Goal: Task Accomplishment & Management: Use online tool/utility

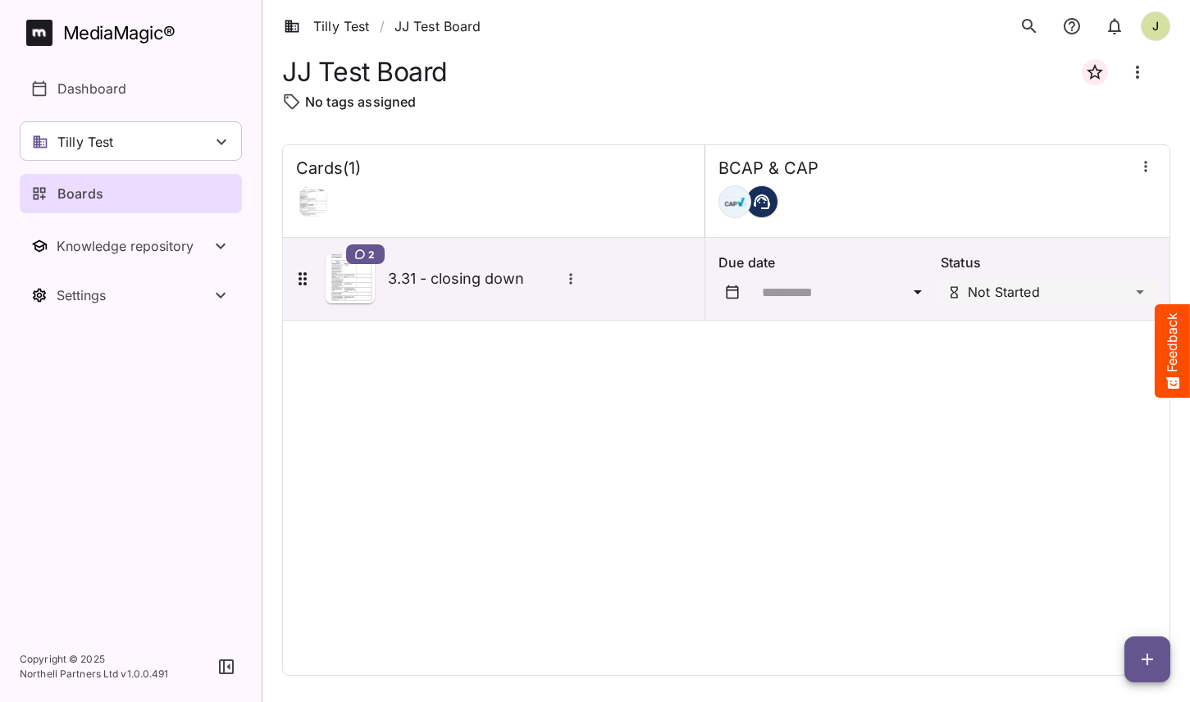
click at [1139, 656] on icon "button" at bounding box center [1147, 659] width 20 height 20
click at [1096, 558] on p "Add new card" at bounding box center [1106, 554] width 89 height 20
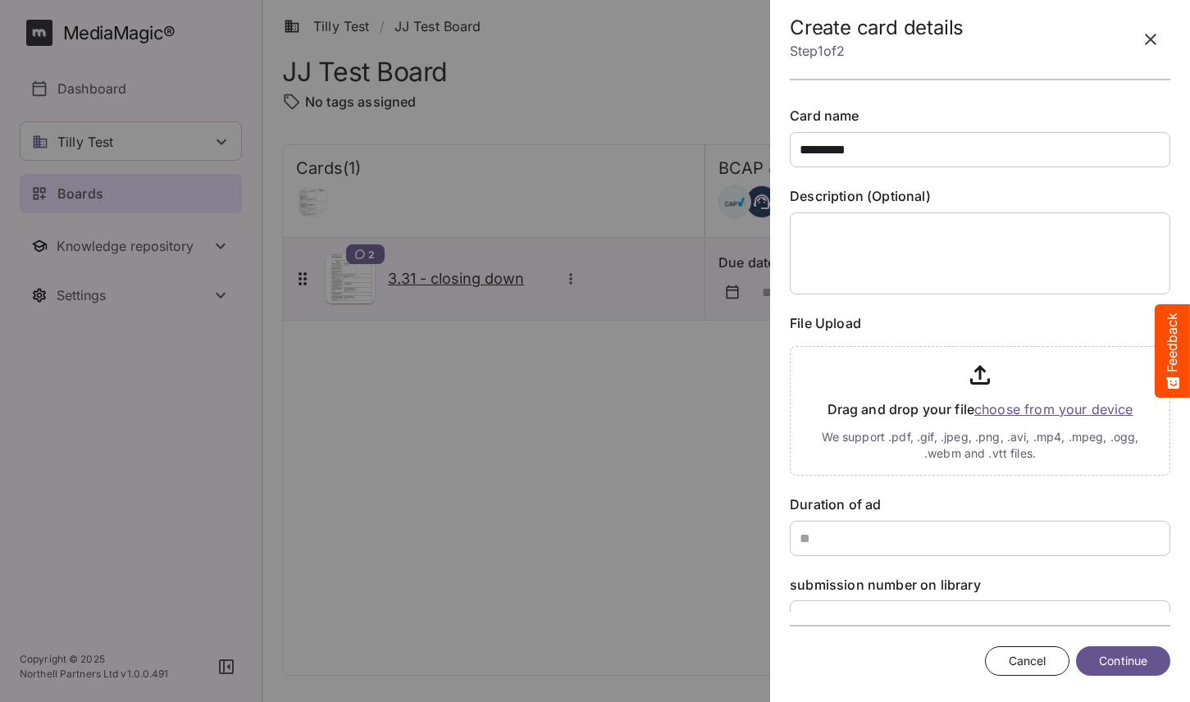
type input "*********"
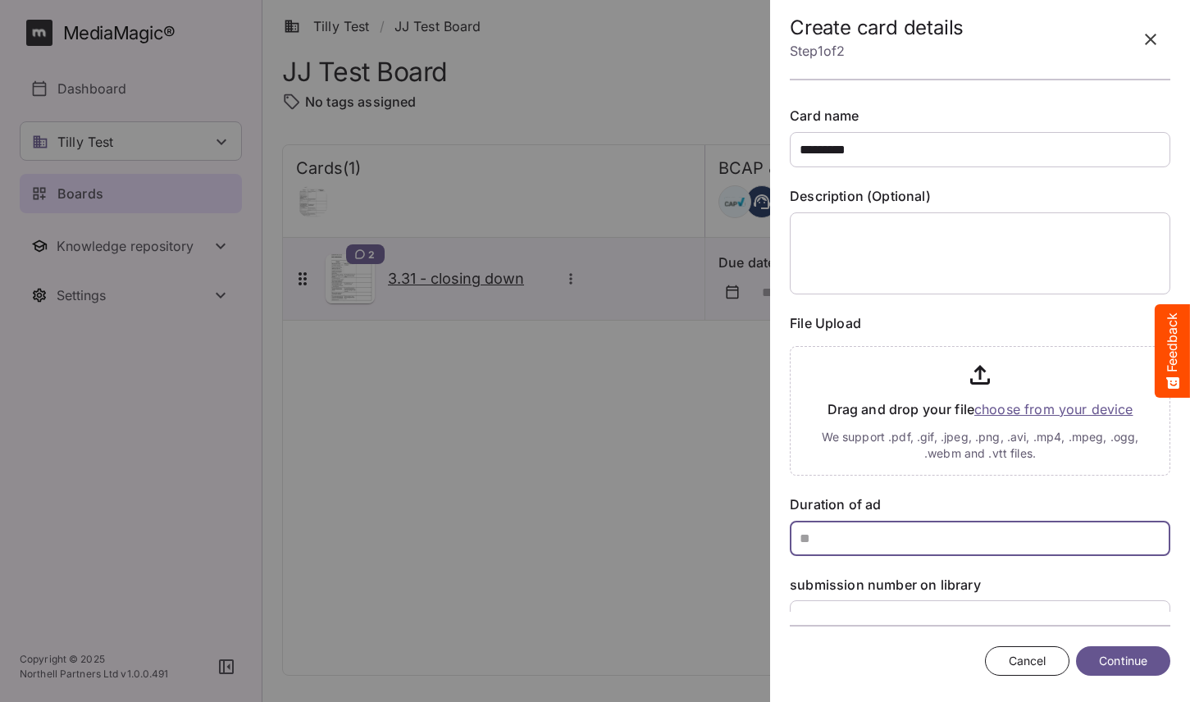
click at [882, 536] on input "text" at bounding box center [980, 538] width 380 height 35
type input "**"
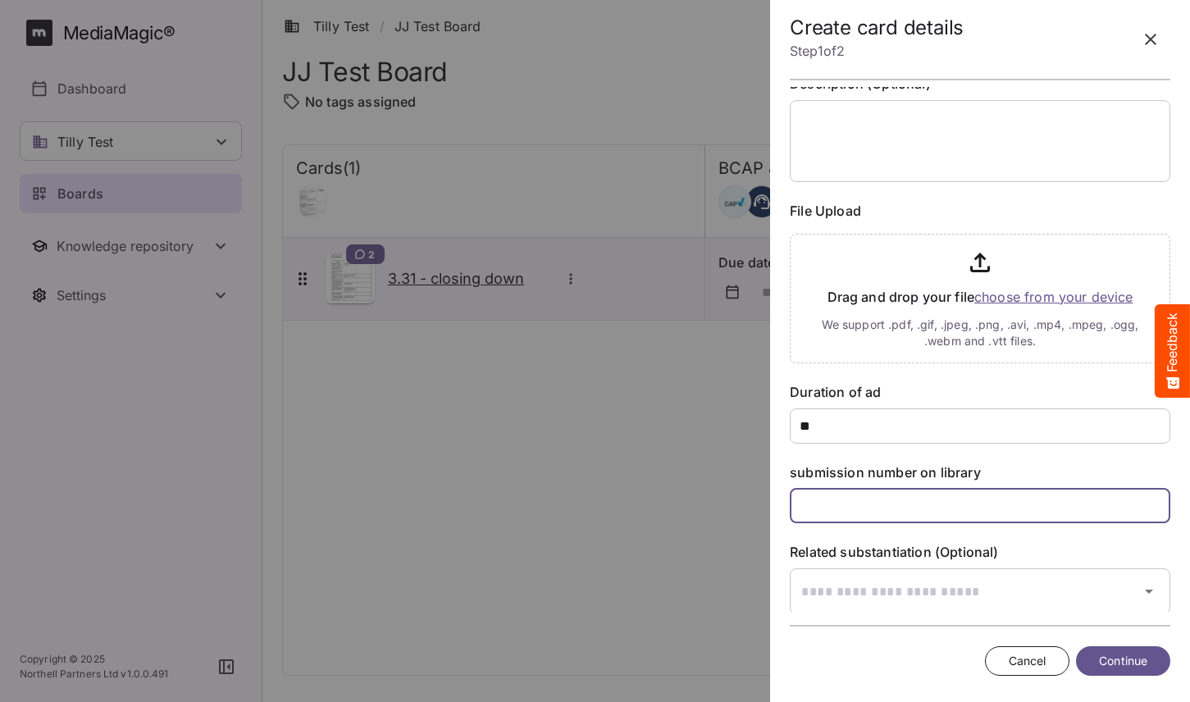
click at [863, 513] on input "text" at bounding box center [980, 505] width 380 height 35
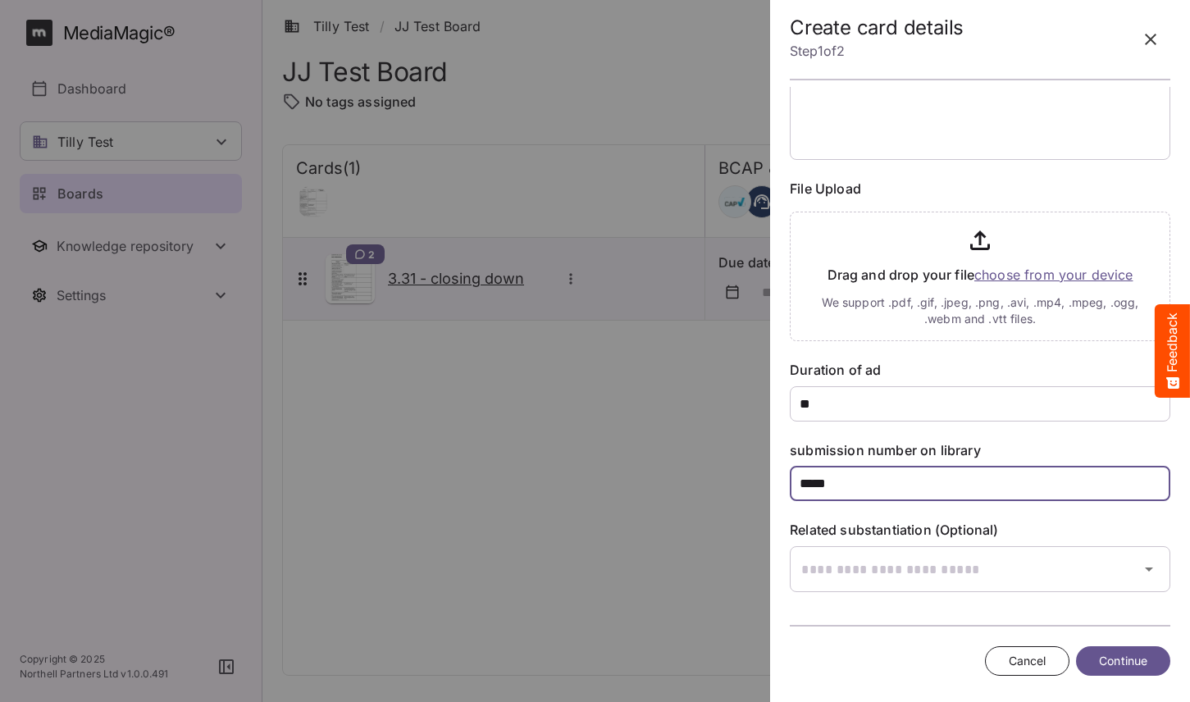
type input "*****"
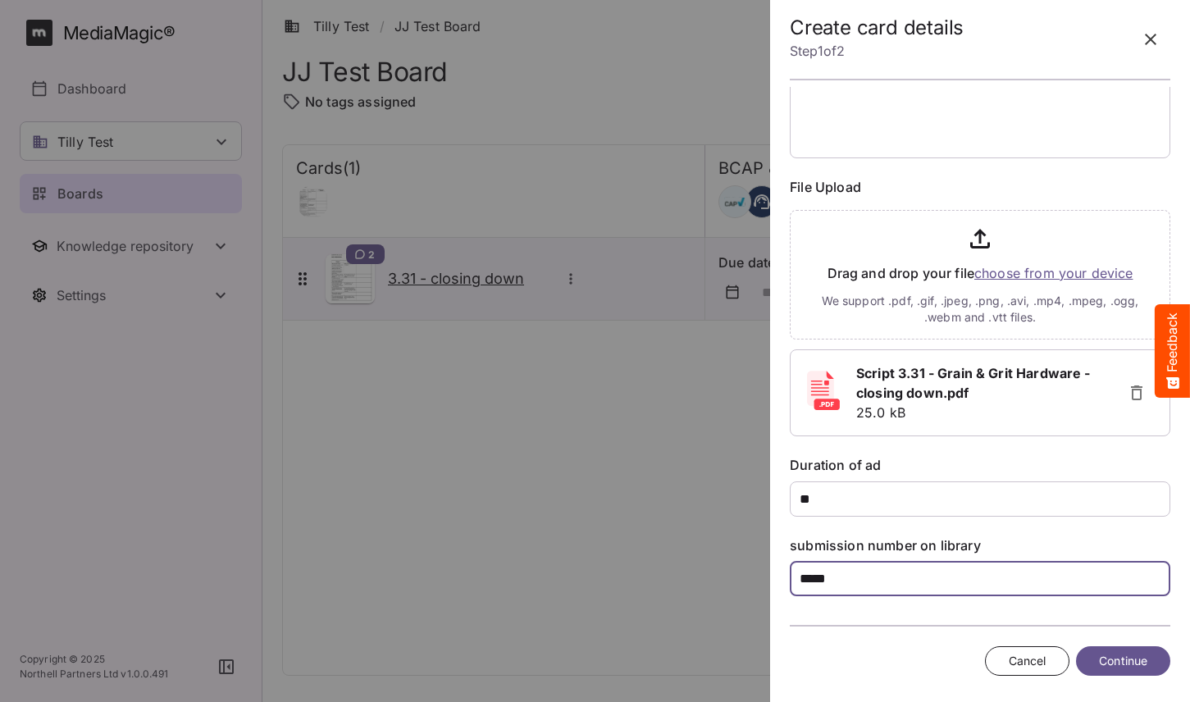
scroll to position [233, 0]
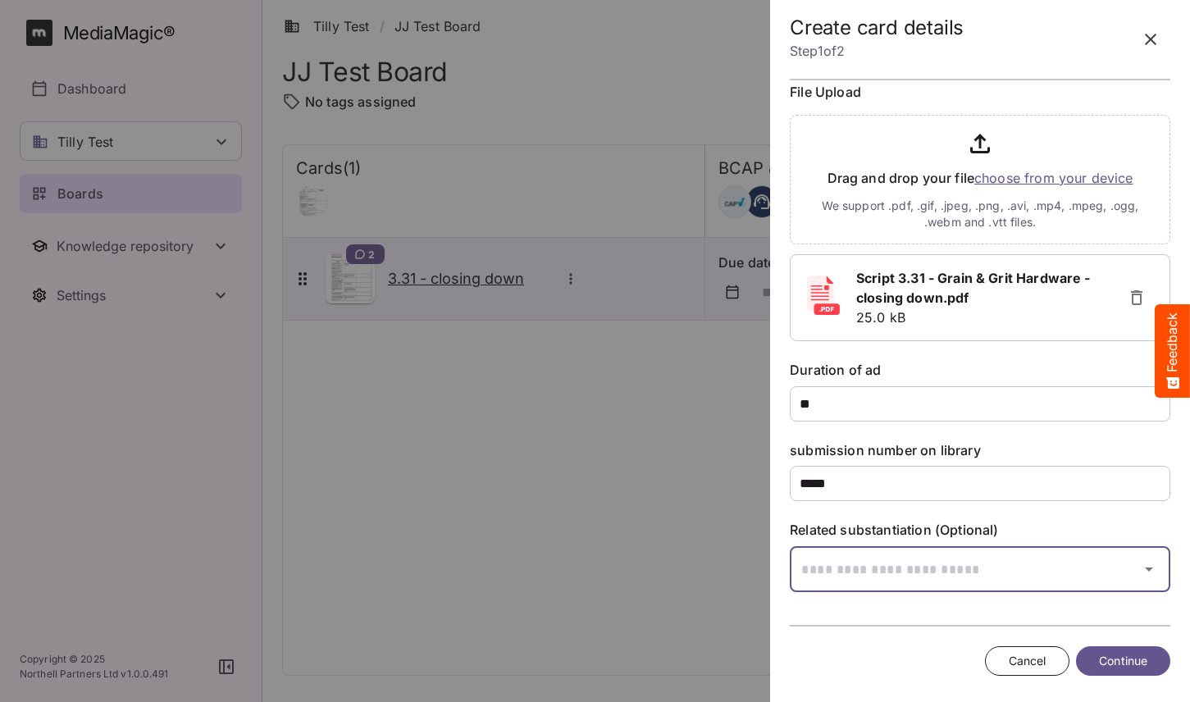
click at [945, 569] on div "Tilly Test / JJ Test Board J MediaMagic ® Dashboard Tilly Test Jo Clearcast Mar…" at bounding box center [595, 347] width 1190 height 695
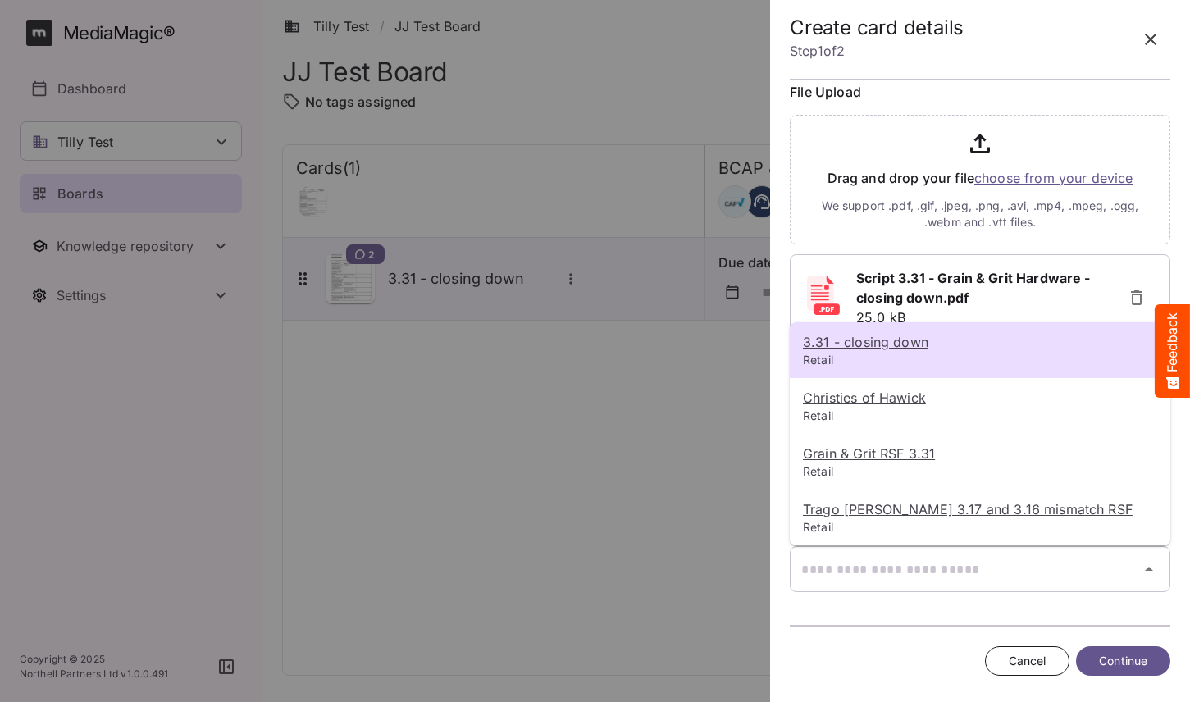
click at [897, 348] on u "3.31 - closing down" at bounding box center [865, 342] width 125 height 16
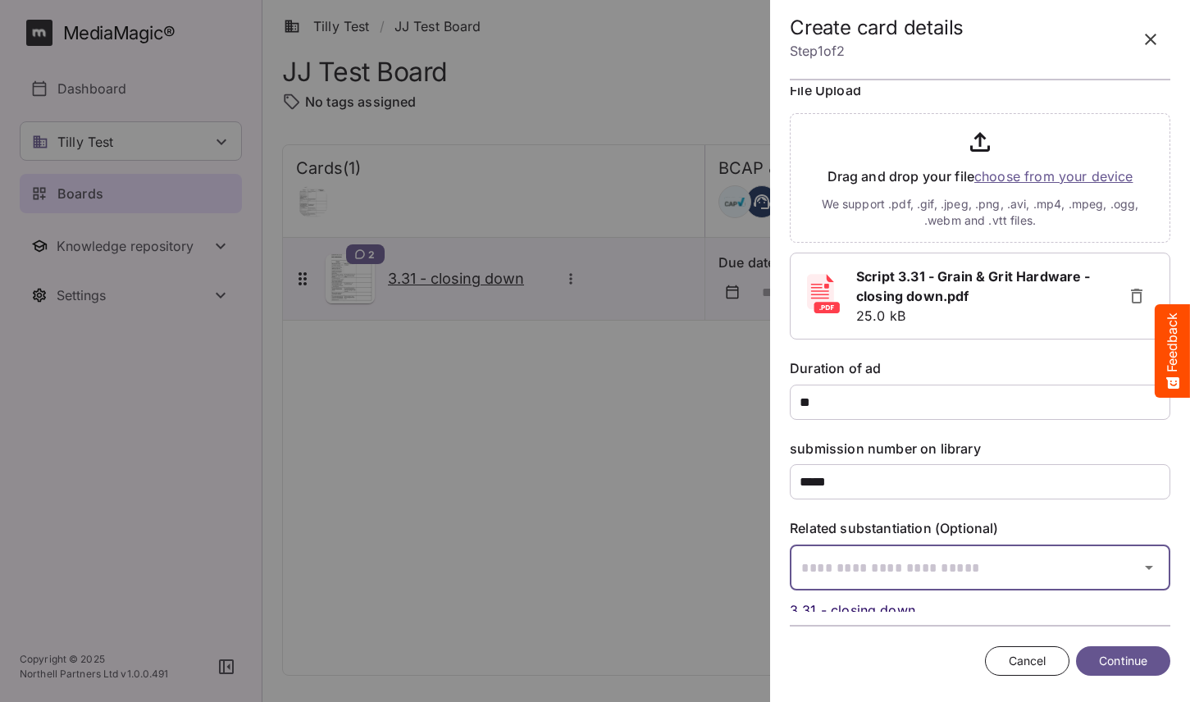
scroll to position [0, 0]
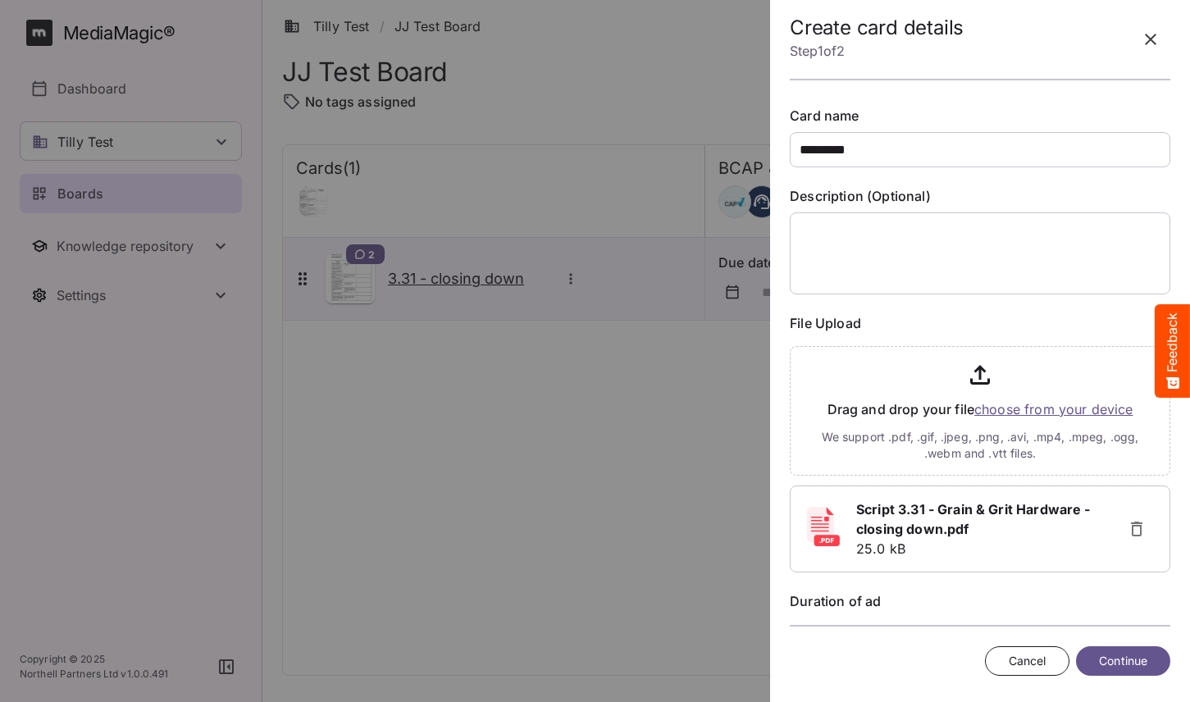
click at [1120, 658] on span "Continue" at bounding box center [1123, 661] width 48 height 20
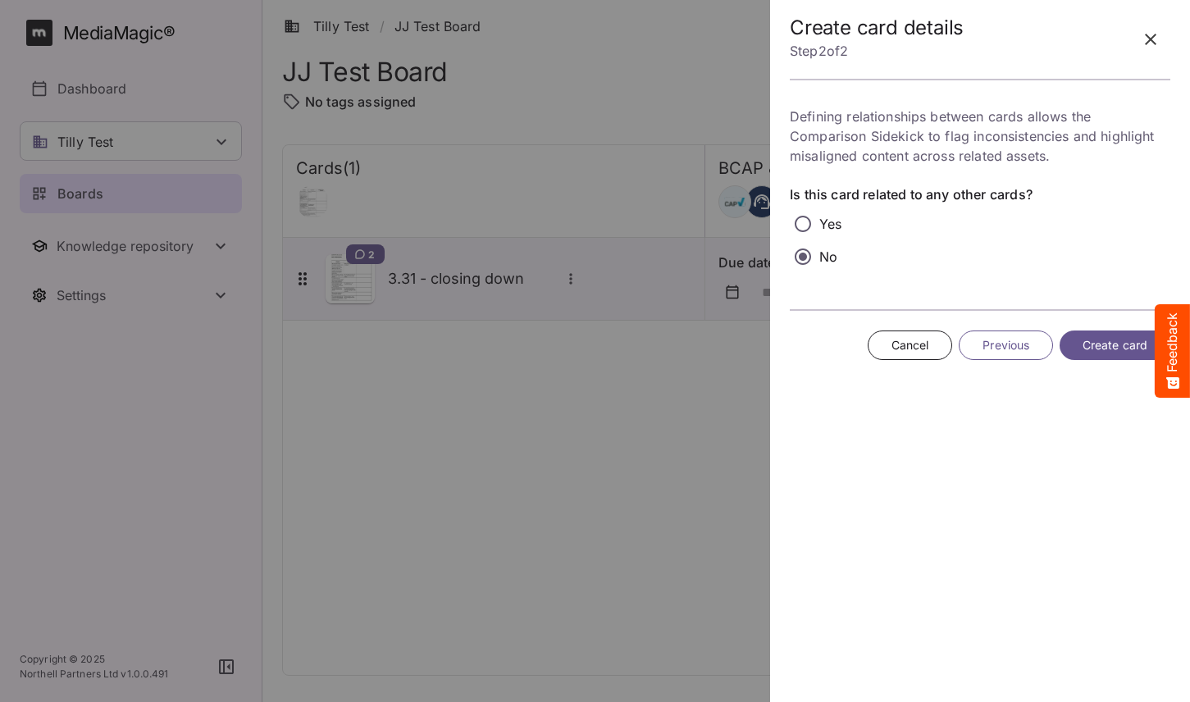
click at [1122, 348] on span "Create card" at bounding box center [1114, 345] width 65 height 20
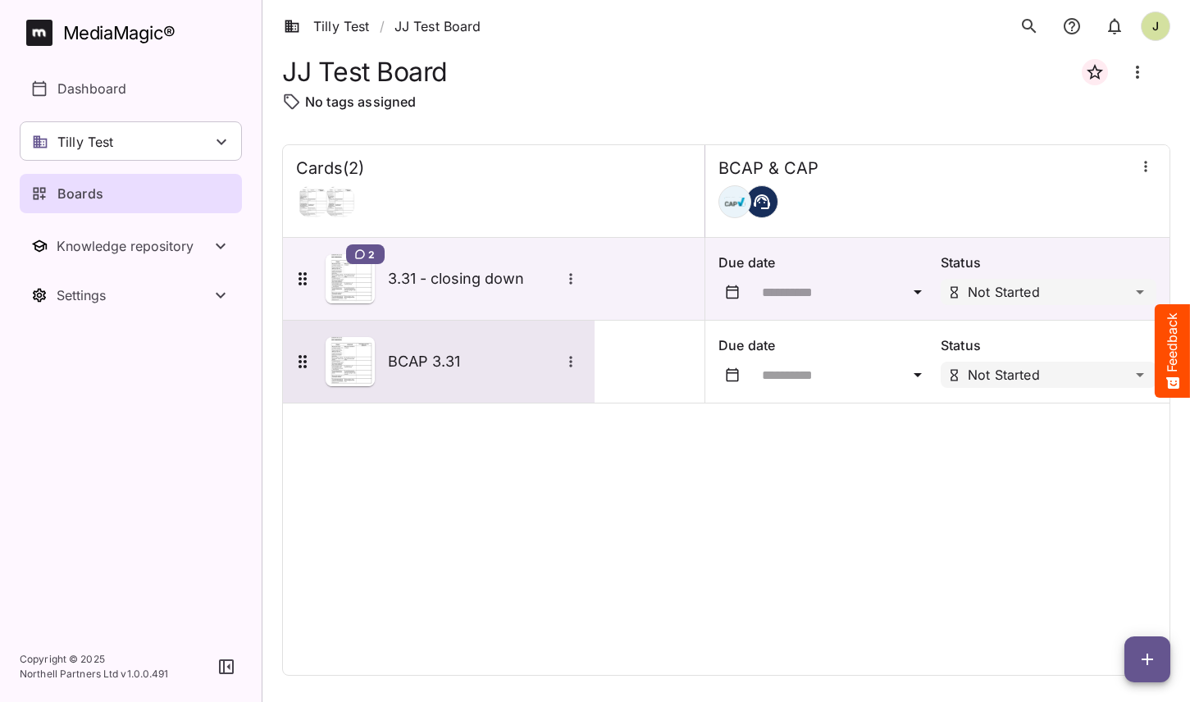
click at [444, 382] on div "BCAP 3.31" at bounding box center [437, 361] width 289 height 49
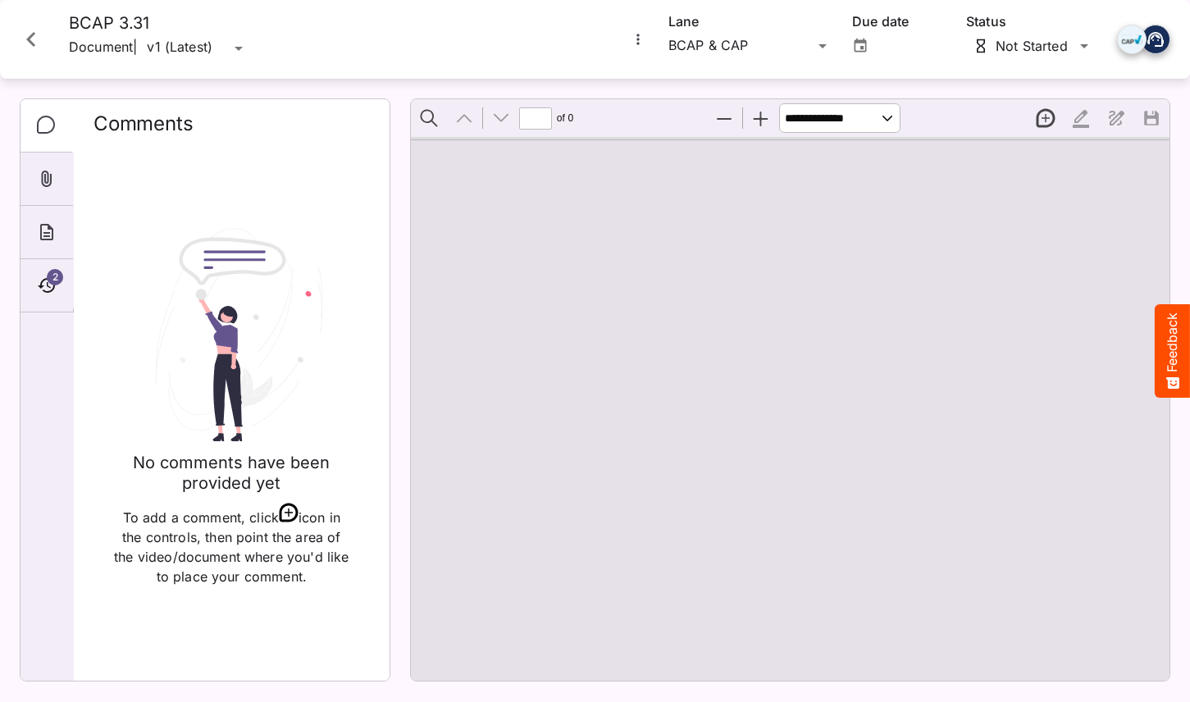
type input "*"
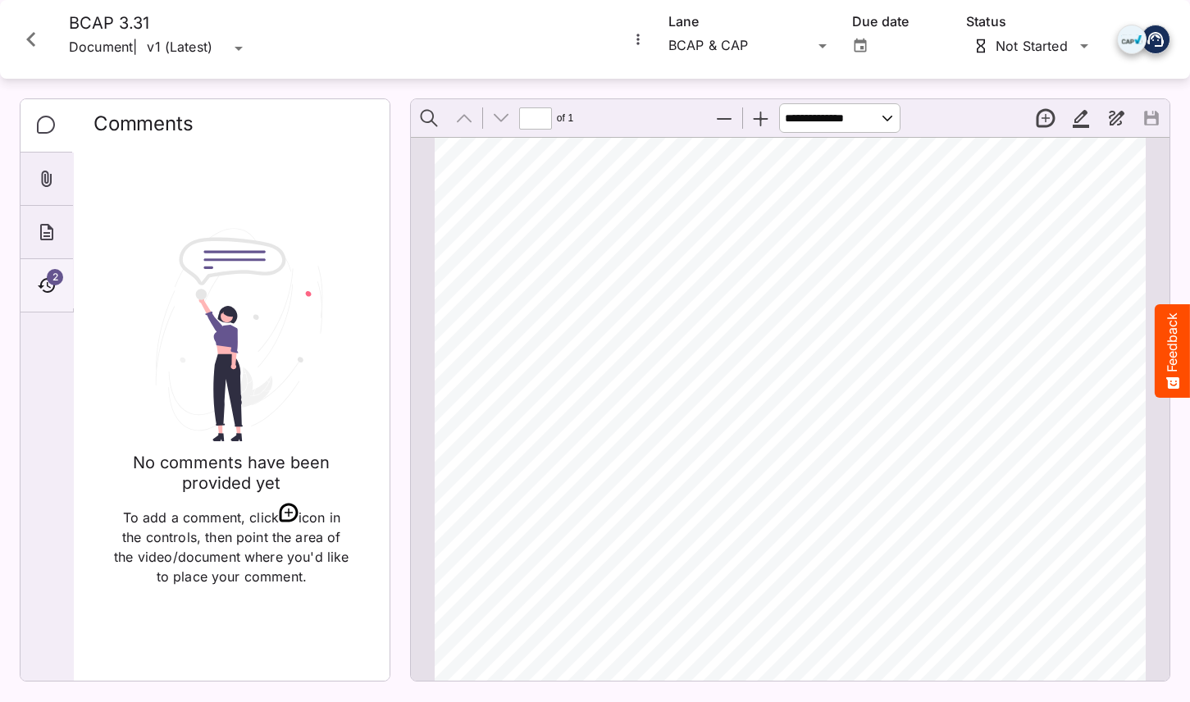
click at [45, 277] on icon "Timeline" at bounding box center [47, 286] width 20 height 20
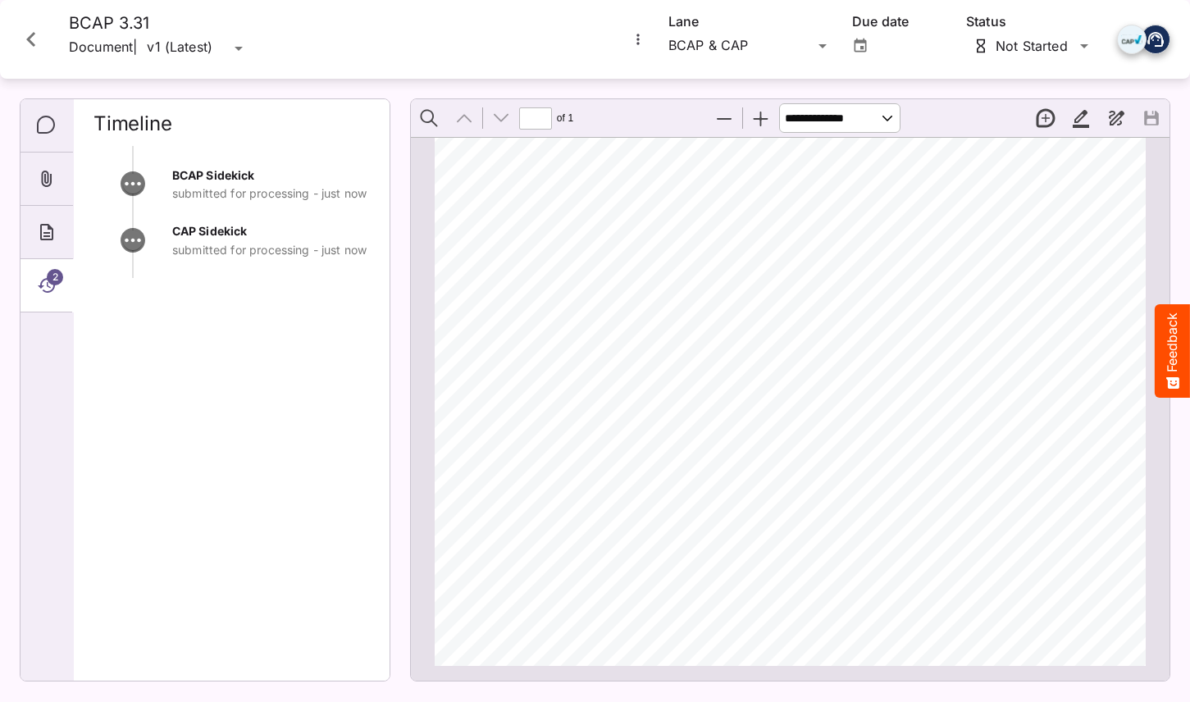
scroll to position [0, 0]
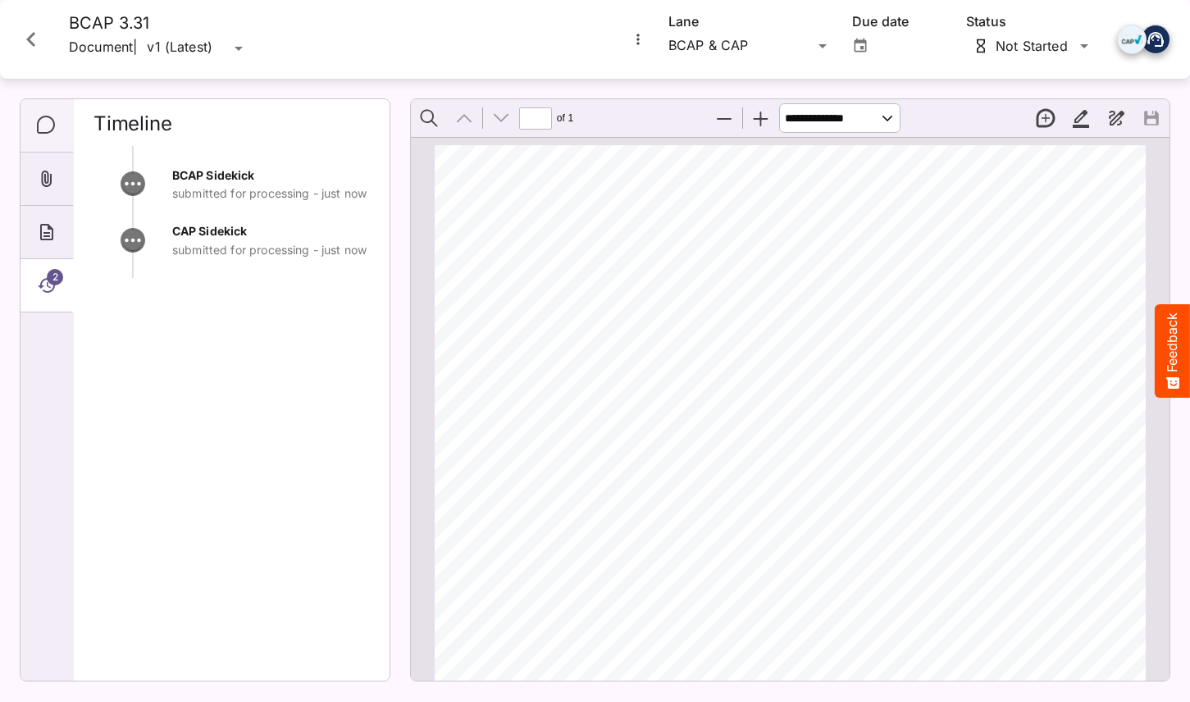
click at [44, 116] on icon "Comments" at bounding box center [46, 125] width 18 height 18
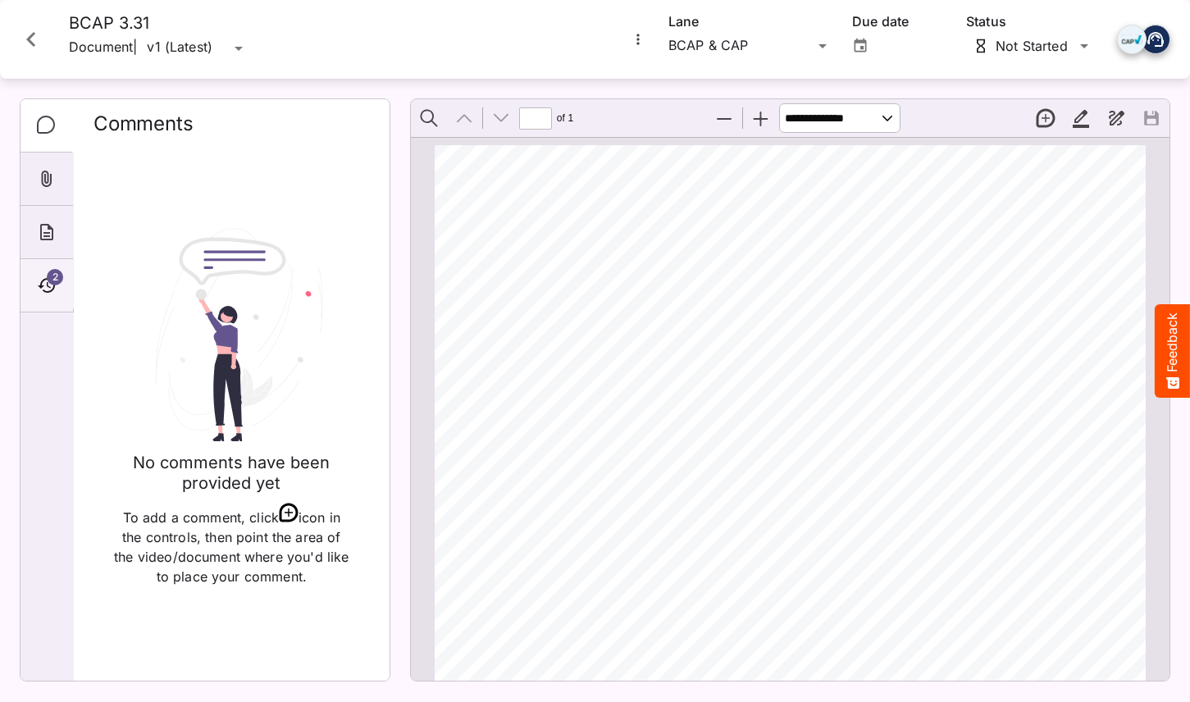
click at [64, 310] on div "2" at bounding box center [46, 285] width 52 height 53
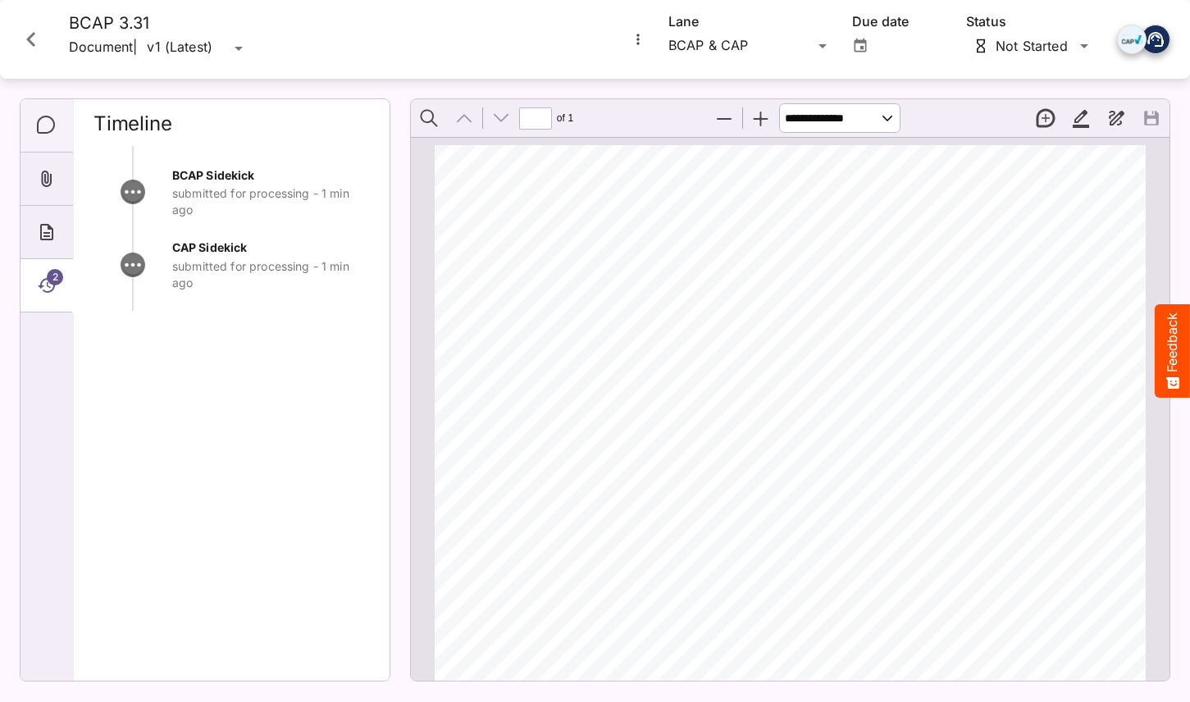
click at [50, 137] on div "Comments" at bounding box center [46, 125] width 52 height 53
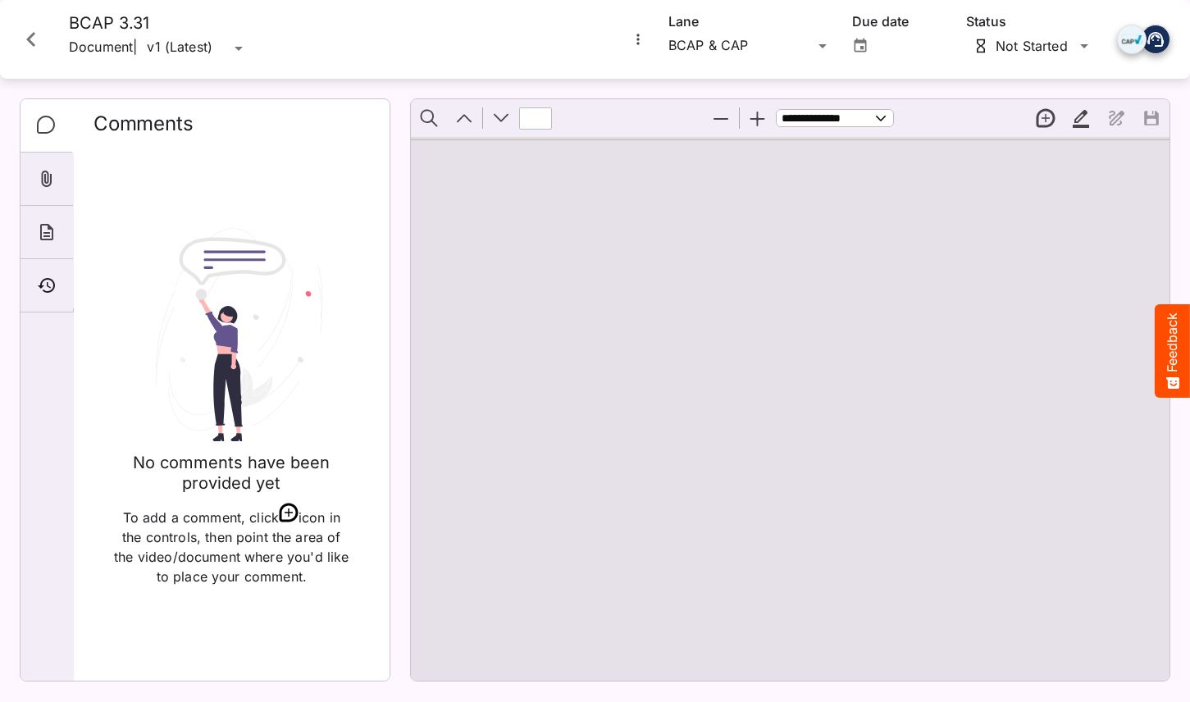
type input "*"
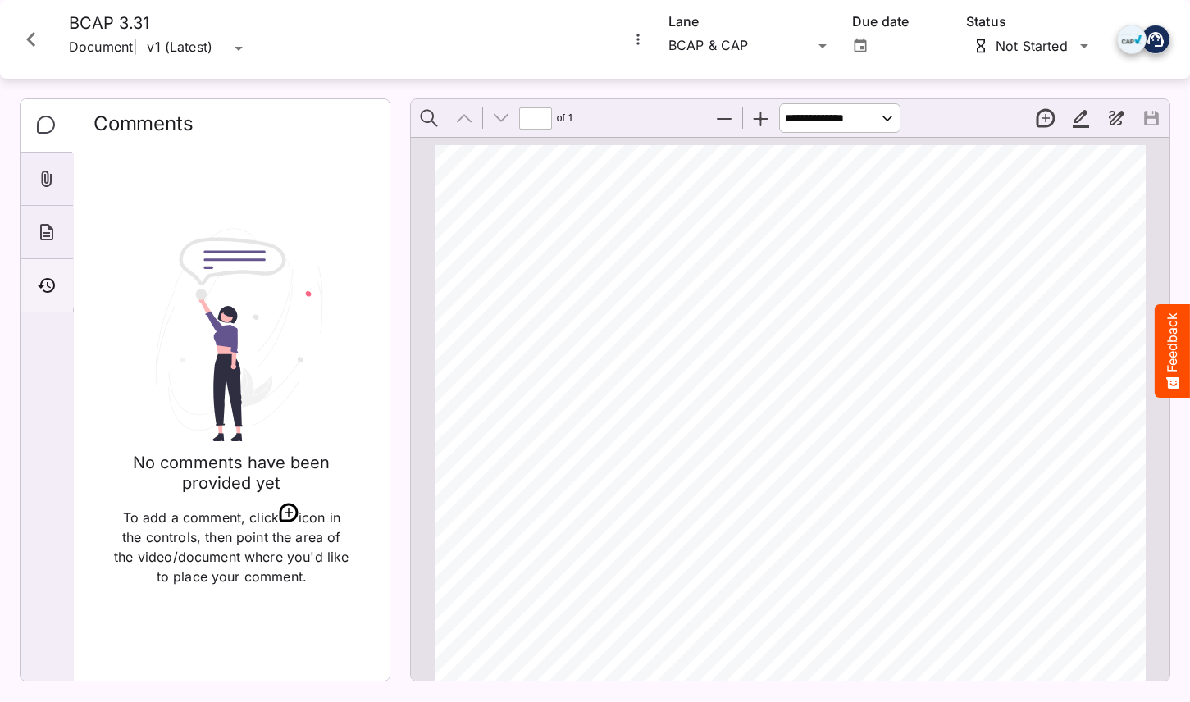
click at [55, 285] on icon "Timeline" at bounding box center [47, 286] width 20 height 20
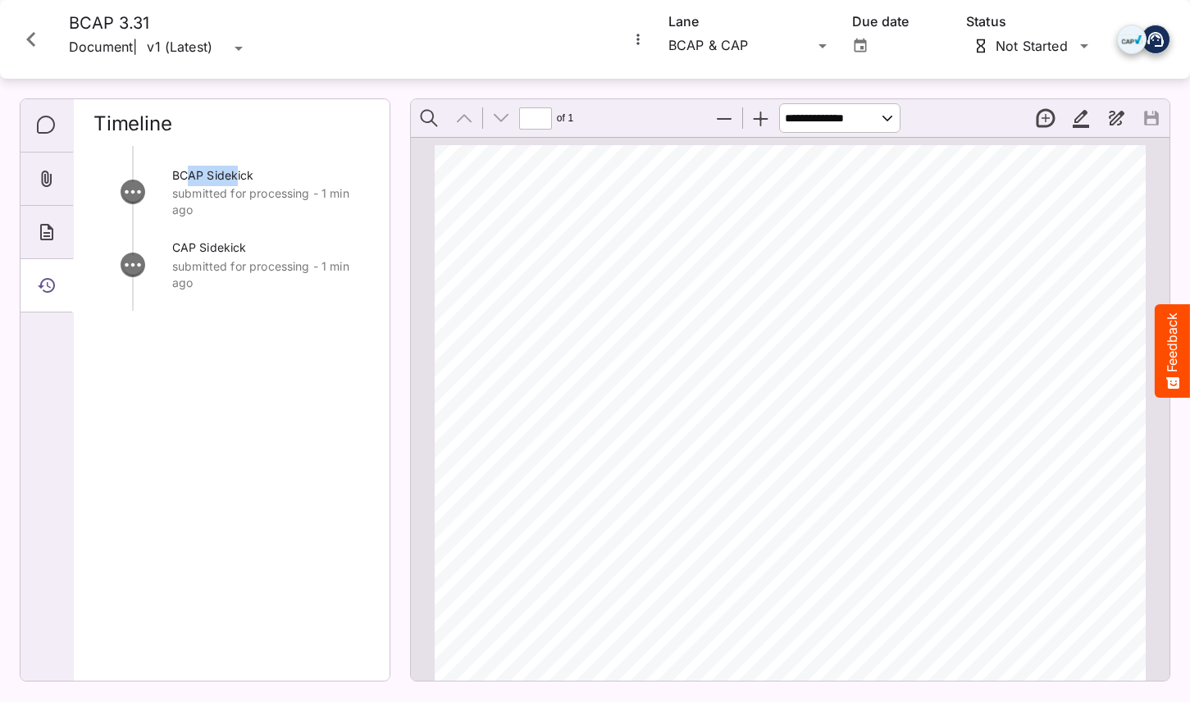
drag, startPoint x: 238, startPoint y: 176, endPoint x: 190, endPoint y: 176, distance: 47.6
click at [190, 176] on span "BCAP Sidekick" at bounding box center [212, 175] width 81 height 14
click at [48, 123] on icon "Comments" at bounding box center [47, 126] width 20 height 20
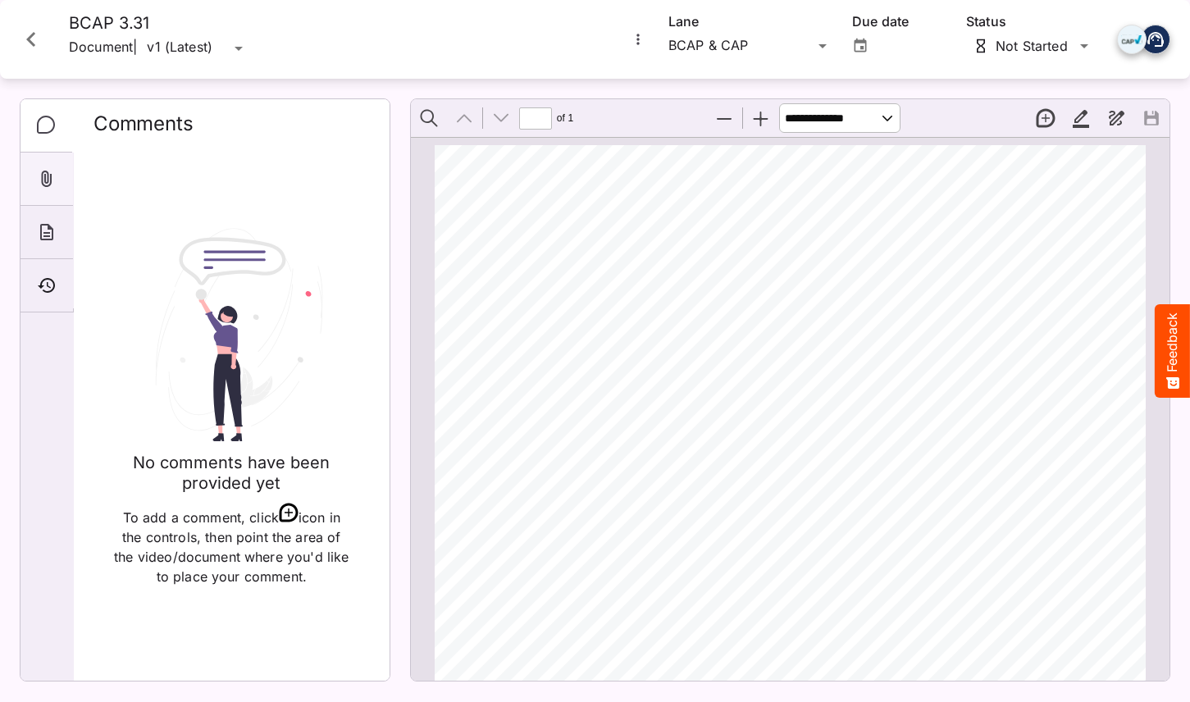
click at [48, 182] on icon "Attachments" at bounding box center [47, 179] width 20 height 20
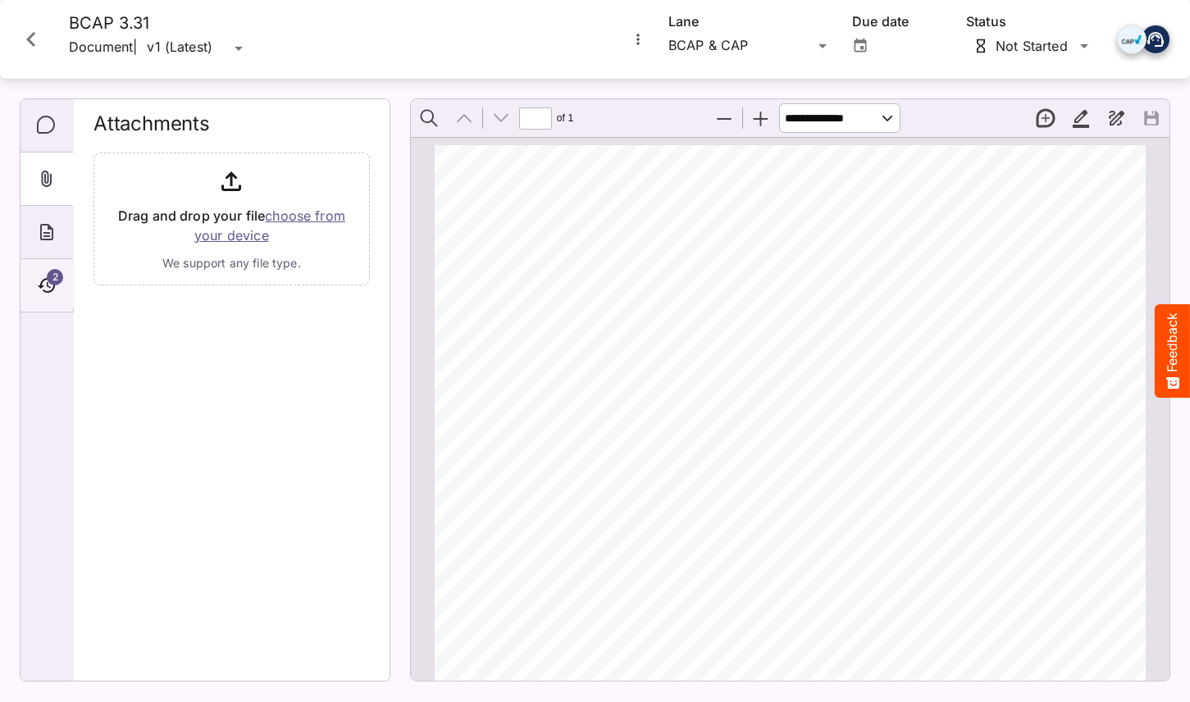
click at [50, 292] on icon "Timeline" at bounding box center [47, 286] width 20 height 20
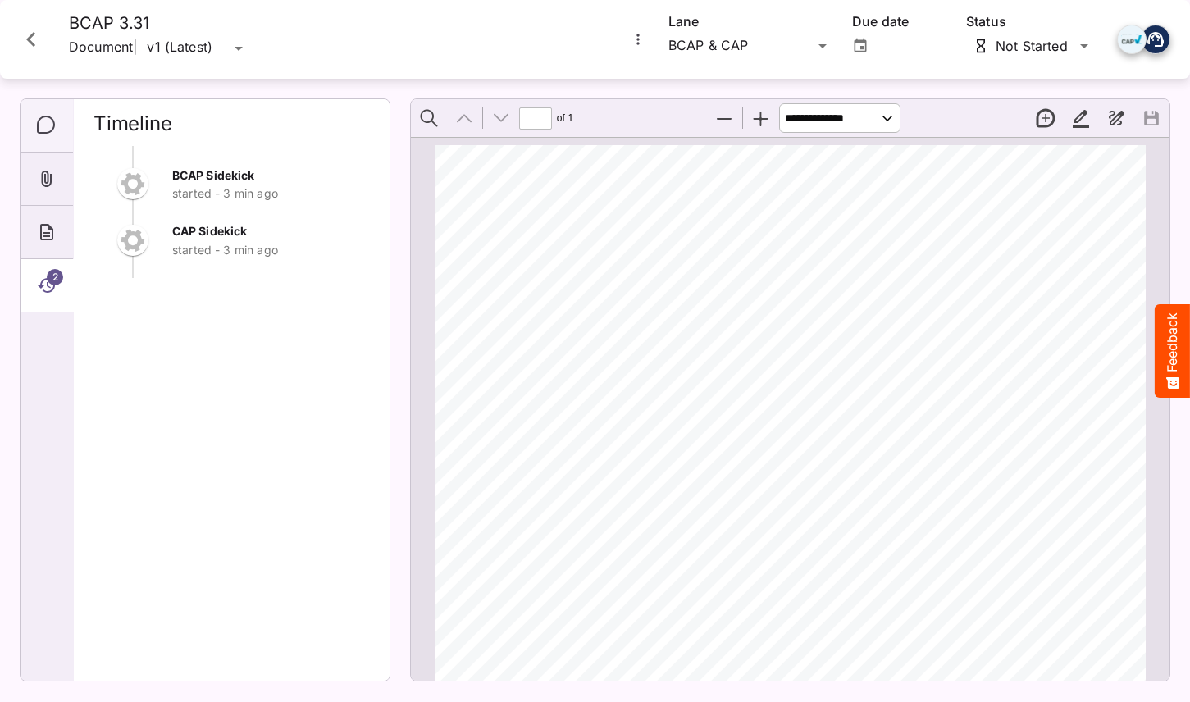
click at [45, 126] on icon "Comments" at bounding box center [47, 126] width 20 height 20
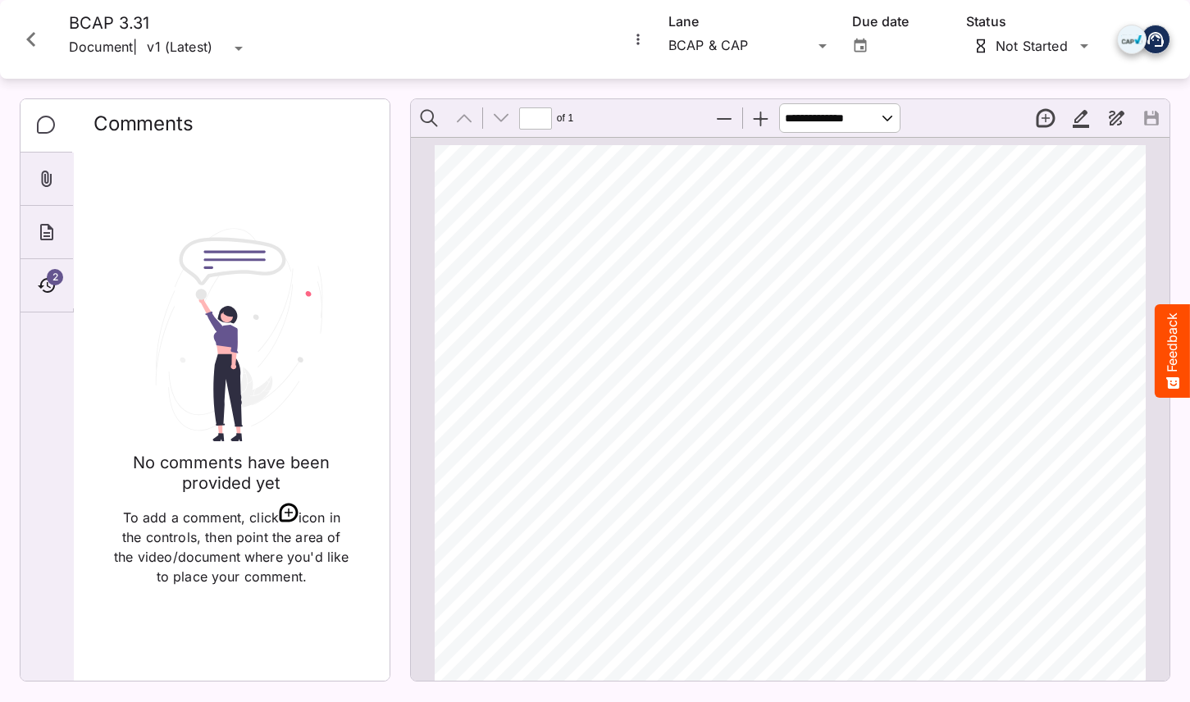
click at [21, 25] on icon "Close card" at bounding box center [31, 40] width 30 height 30
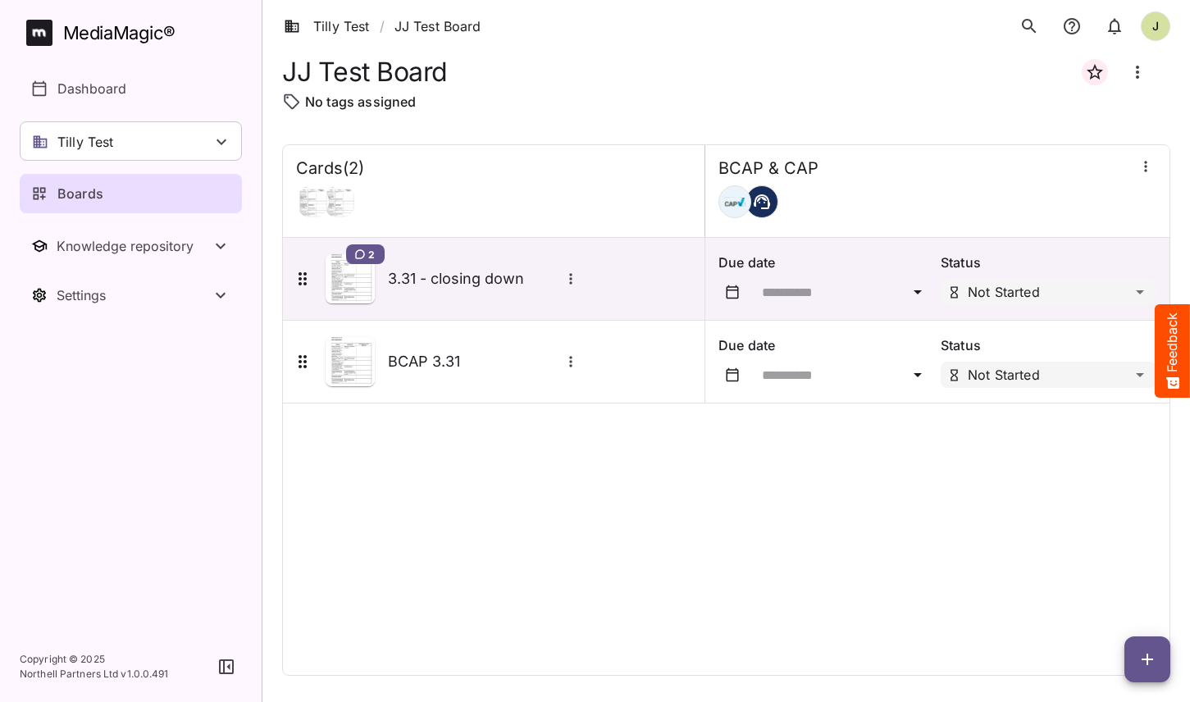
click at [609, 553] on div "Cards ( 2 ) BCAP & CAP 2 3.31 - closing down Due date Status Not Started BCAP 3…" at bounding box center [726, 409] width 888 height 531
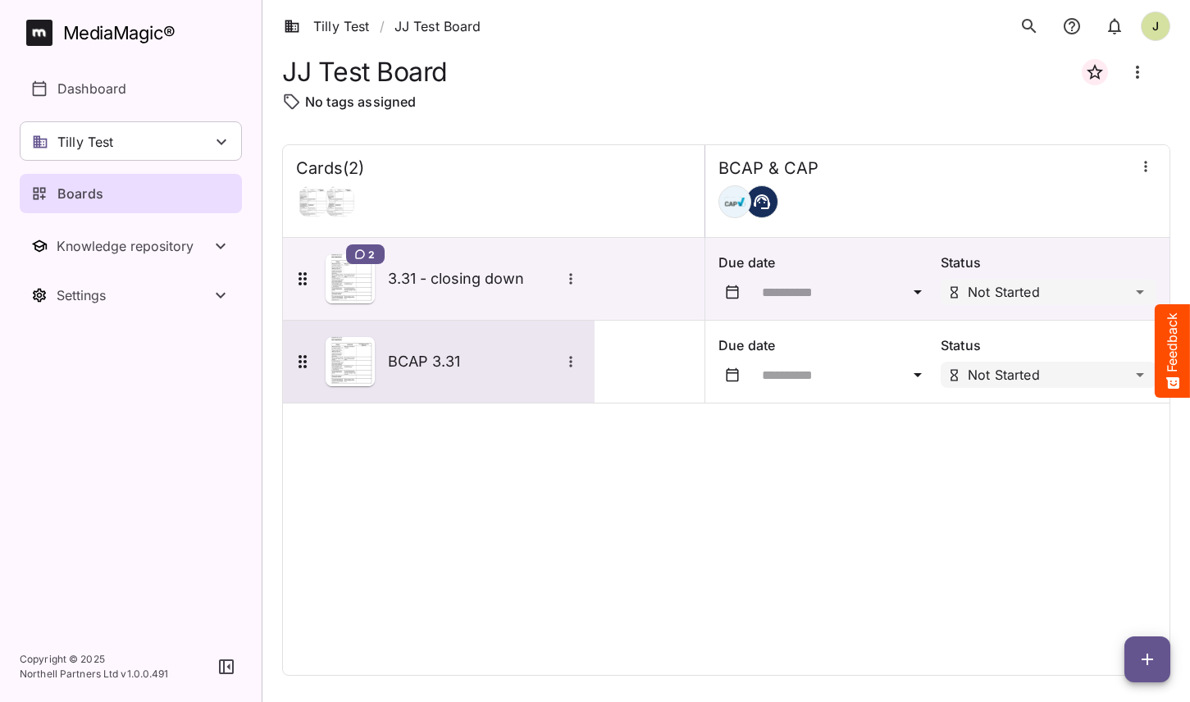
click at [439, 354] on h5 "BCAP 3.31" at bounding box center [474, 362] width 172 height 20
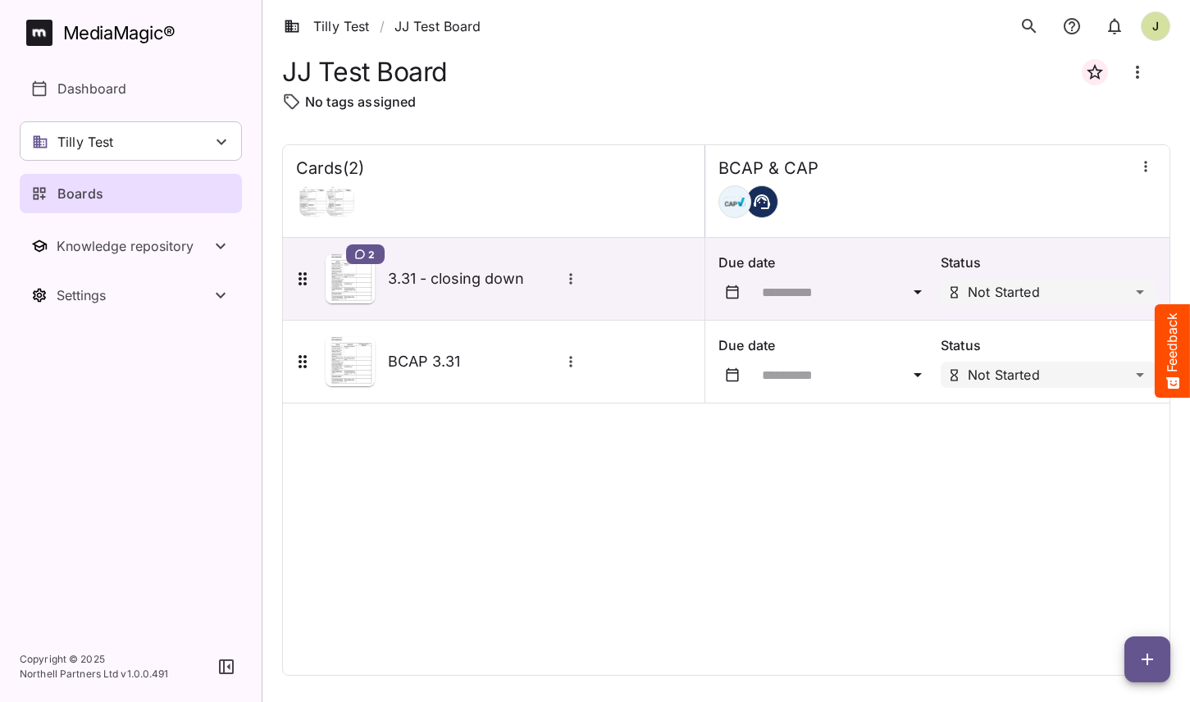
click at [480, 481] on div "Cards ( 2 ) BCAP & CAP 2 3.31 - closing down Due date Status Not Started BCAP 3…" at bounding box center [726, 409] width 888 height 531
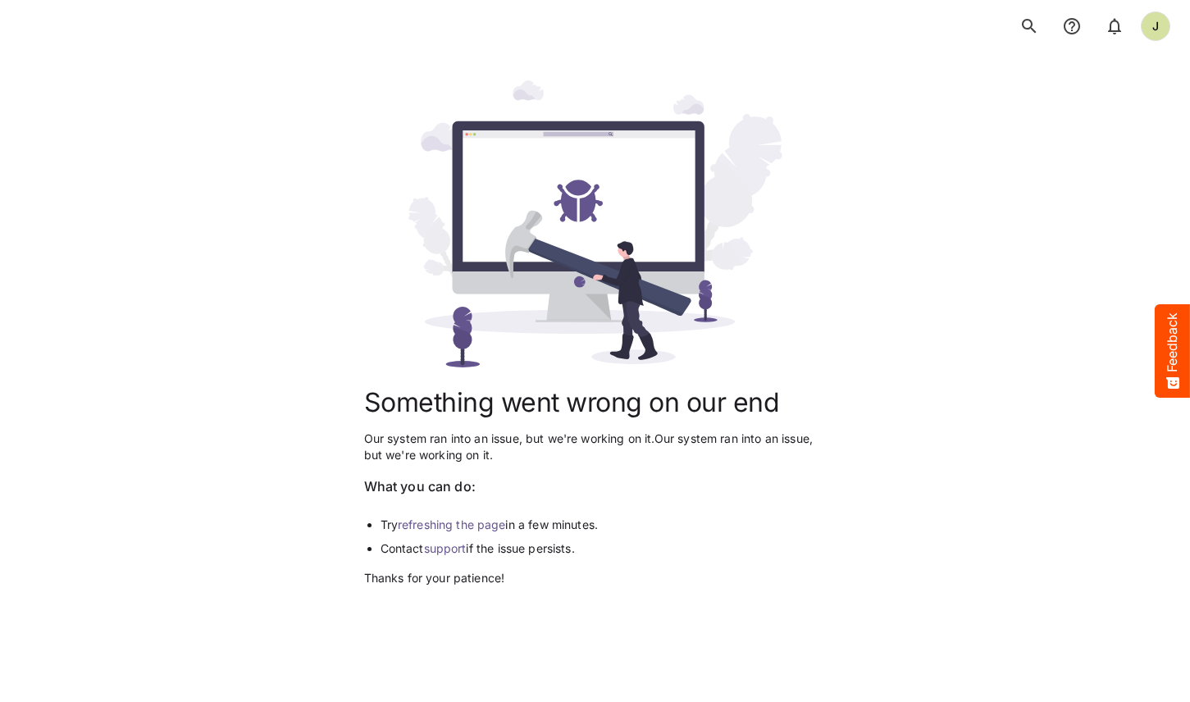
click at [466, 522] on link "refreshing the page" at bounding box center [452, 524] width 108 height 14
click at [457, 526] on link "refreshing the page" at bounding box center [452, 524] width 108 height 14
click at [446, 527] on link "refreshing the page" at bounding box center [452, 524] width 108 height 14
click at [450, 526] on link "refreshing the page" at bounding box center [452, 524] width 108 height 14
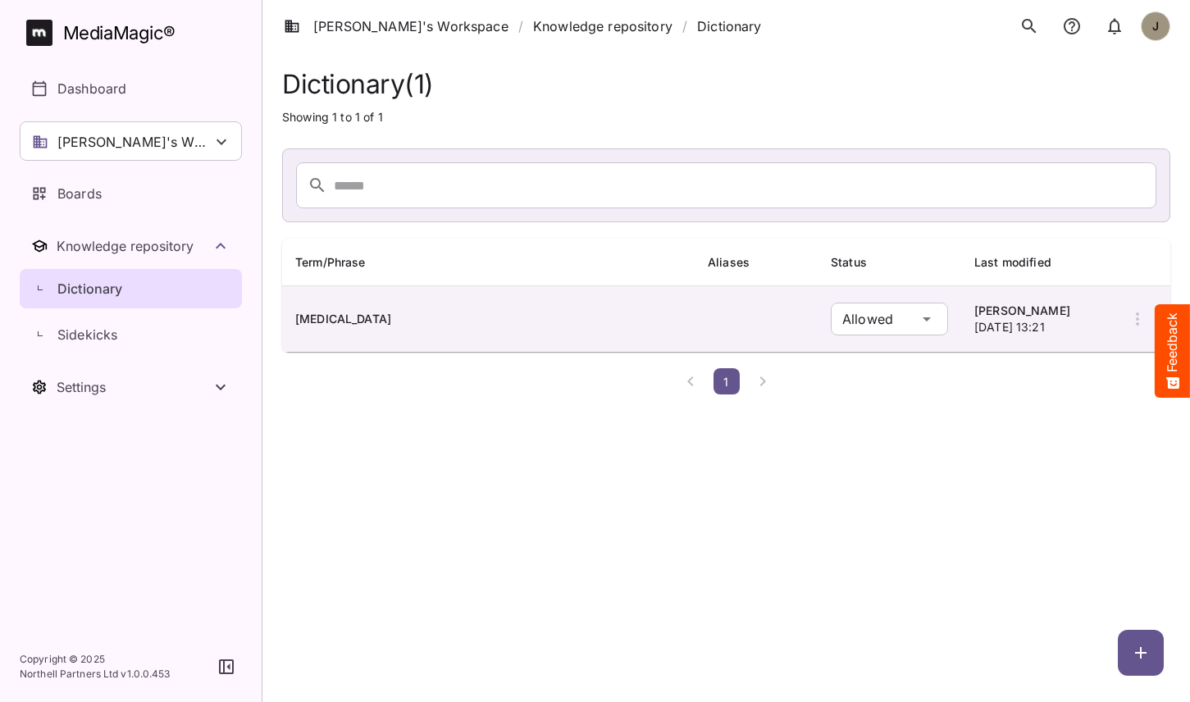
click at [427, 401] on html "Tim's Workspace / Knowledge repository / Dictionary J MediaMagic ® Dashboard Ti…" at bounding box center [595, 200] width 1190 height 401
click at [431, 401] on html "Tim's Workspace / Knowledge repository / Dictionary J MediaMagic ® Dashboard Ti…" at bounding box center [595, 200] width 1190 height 401
click at [421, 401] on html "Tim's Workspace / Knowledge repository / Dictionary J MediaMagic ® Dashboard Ti…" at bounding box center [595, 200] width 1190 height 401
click at [148, 130] on div "Tim's Workspace" at bounding box center [131, 140] width 222 height 39
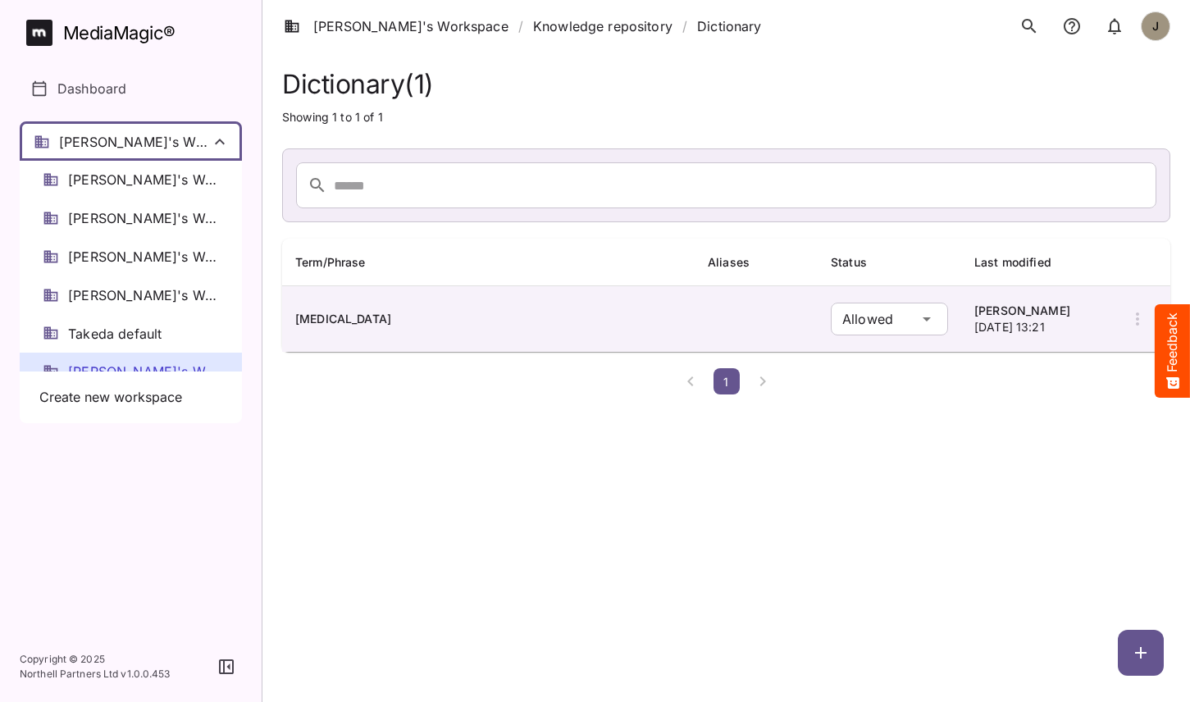
click at [148, 130] on div at bounding box center [595, 351] width 1190 height 702
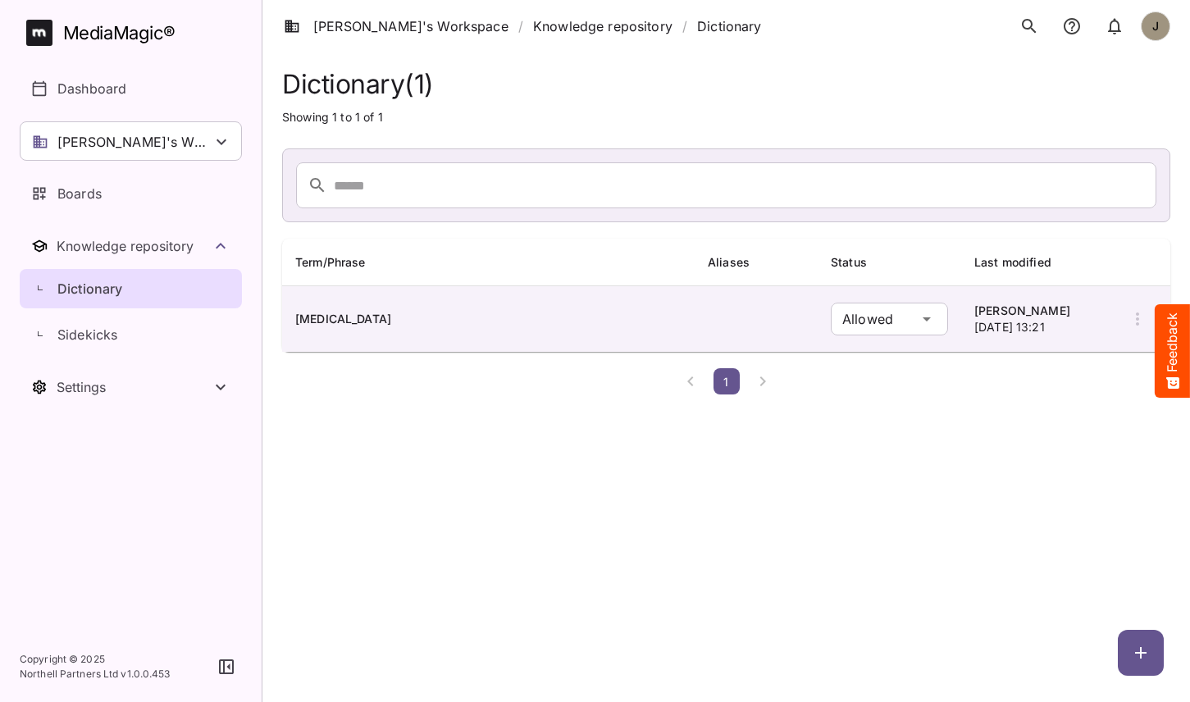
click at [364, 401] on html "Tim's Workspace / Knowledge repository / Dictionary J MediaMagic ® Dashboard Ti…" at bounding box center [595, 200] width 1190 height 401
click at [112, 285] on p "Dictionary" at bounding box center [90, 289] width 66 height 20
click at [110, 203] on div "Boards" at bounding box center [131, 194] width 201 height 20
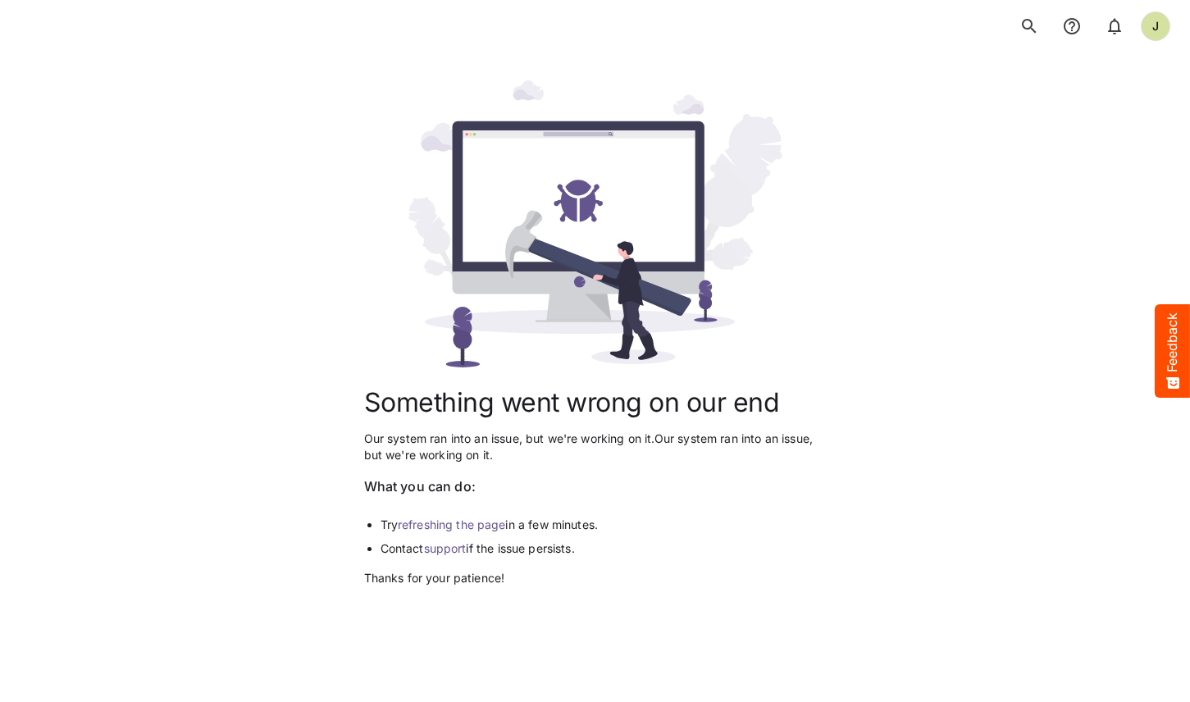
click at [485, 523] on link "refreshing the page" at bounding box center [452, 524] width 108 height 14
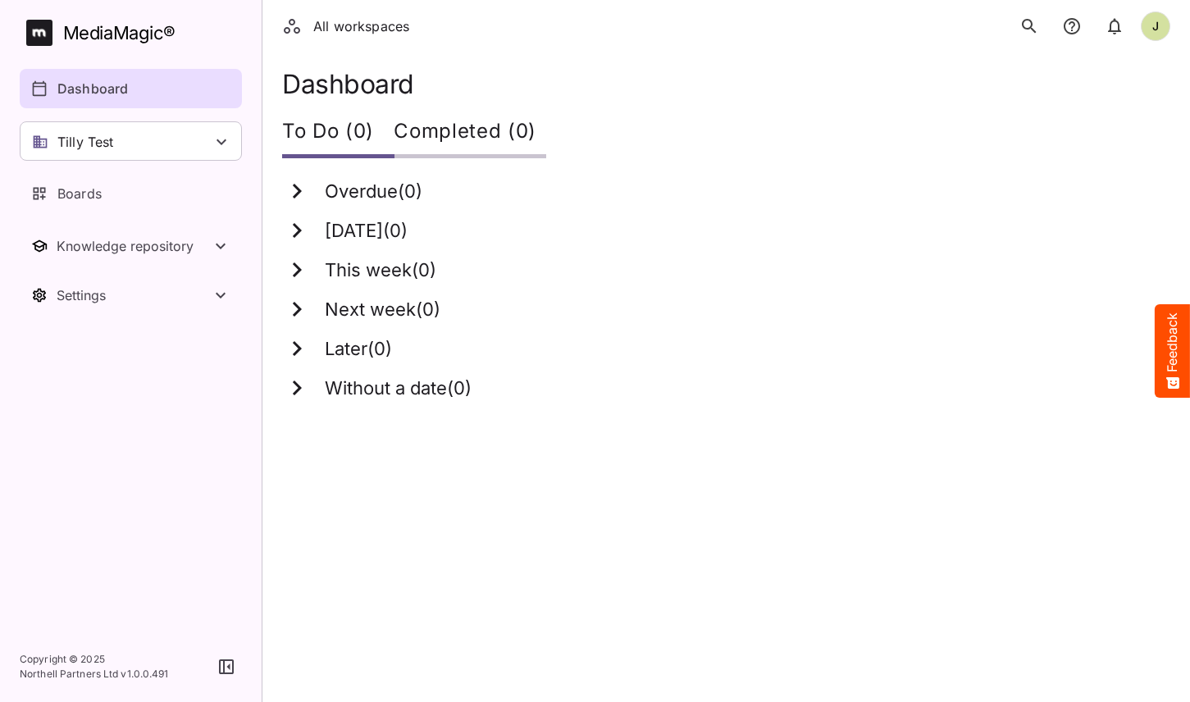
click at [580, 421] on html "All workspaces J MediaMagic ® Dashboard Tilly Test Jo Clearcast [PERSON_NAME] t…" at bounding box center [595, 210] width 1190 height 421
click at [98, 190] on p "Boards" at bounding box center [79, 194] width 44 height 20
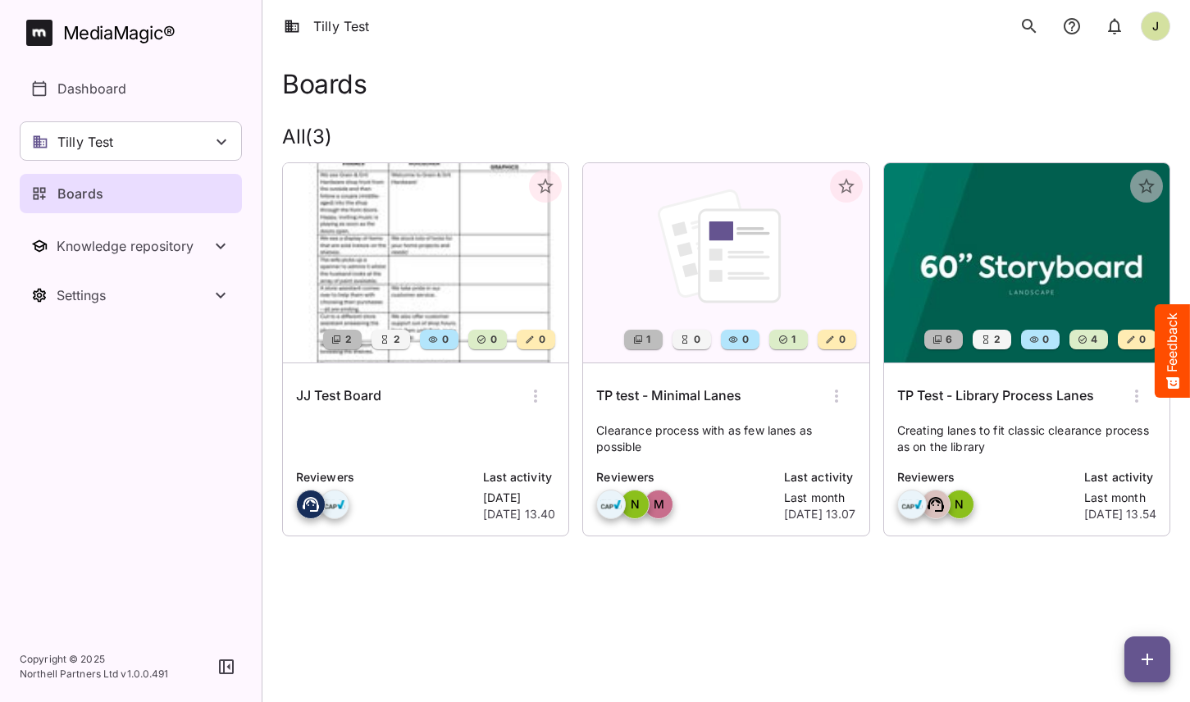
click at [376, 386] on h6 "JJ Test Board" at bounding box center [338, 395] width 85 height 21
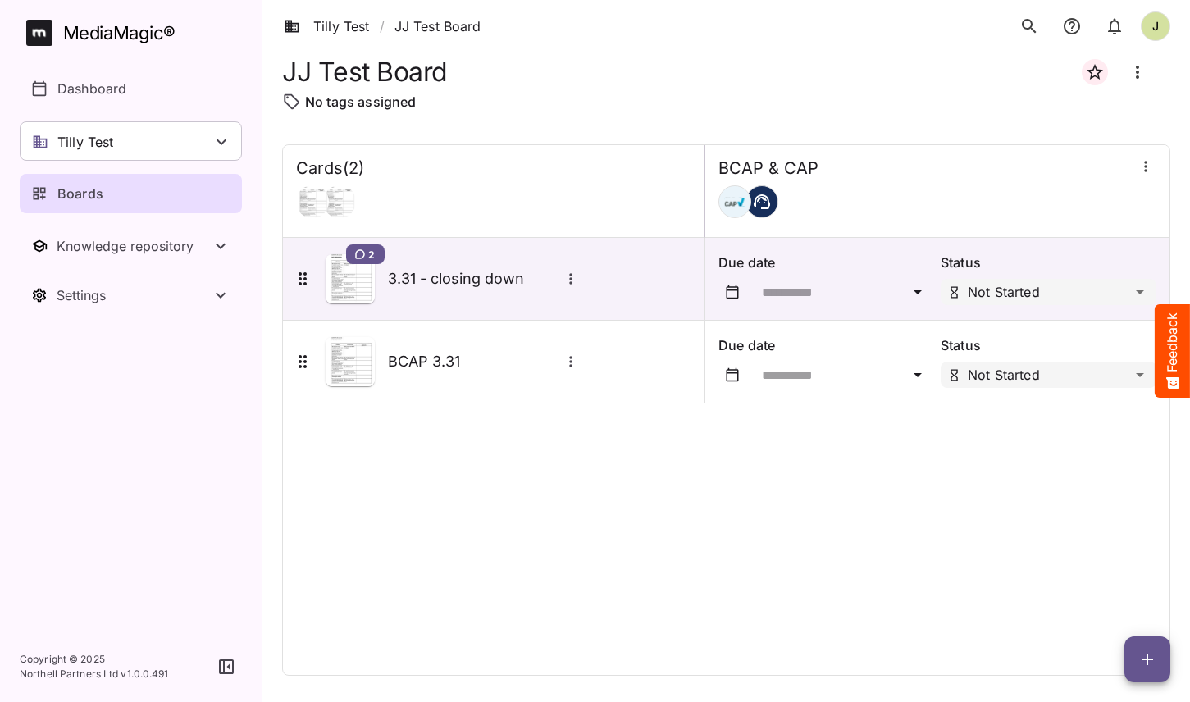
click at [568, 594] on div "Cards ( 2 ) BCAP & CAP 2 3.31 - closing down Due date Status Not Started BCAP 3…" at bounding box center [726, 409] width 888 height 531
click at [646, 613] on div "Cards ( 2 ) BCAP & CAP 2 3.31 - closing down Due date Status Not Started BCAP 3…" at bounding box center [726, 409] width 888 height 531
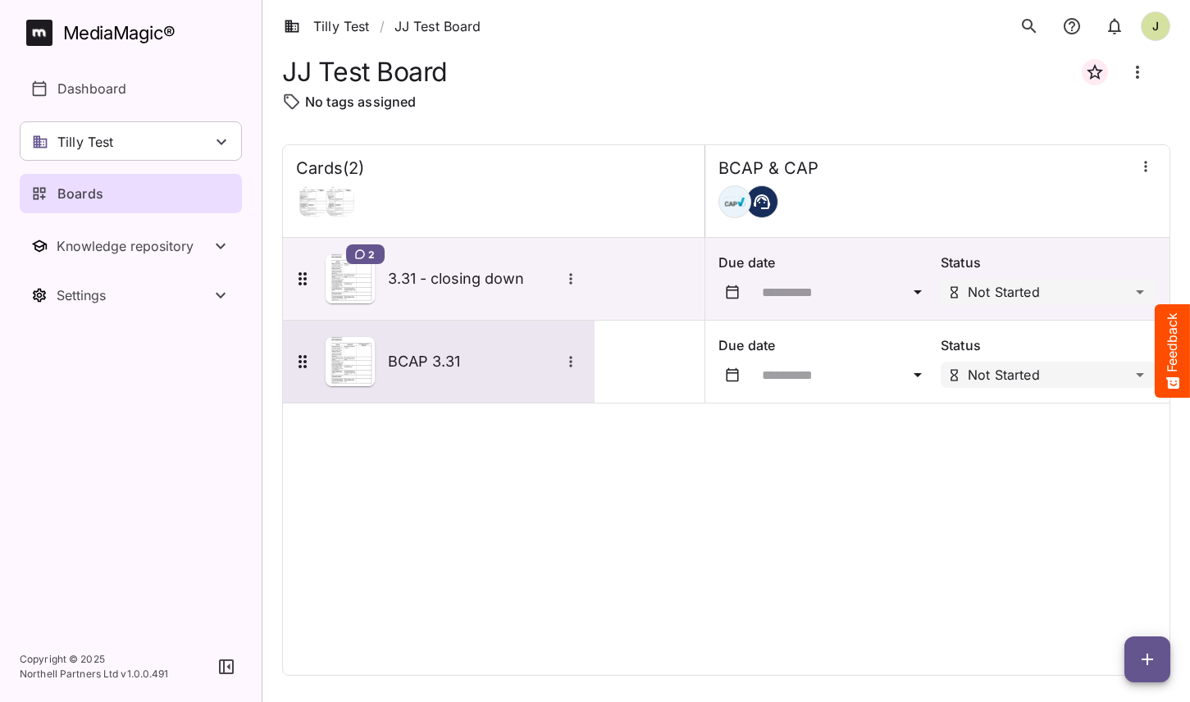
click at [439, 355] on h5 "BCAP 3.31" at bounding box center [474, 362] width 172 height 20
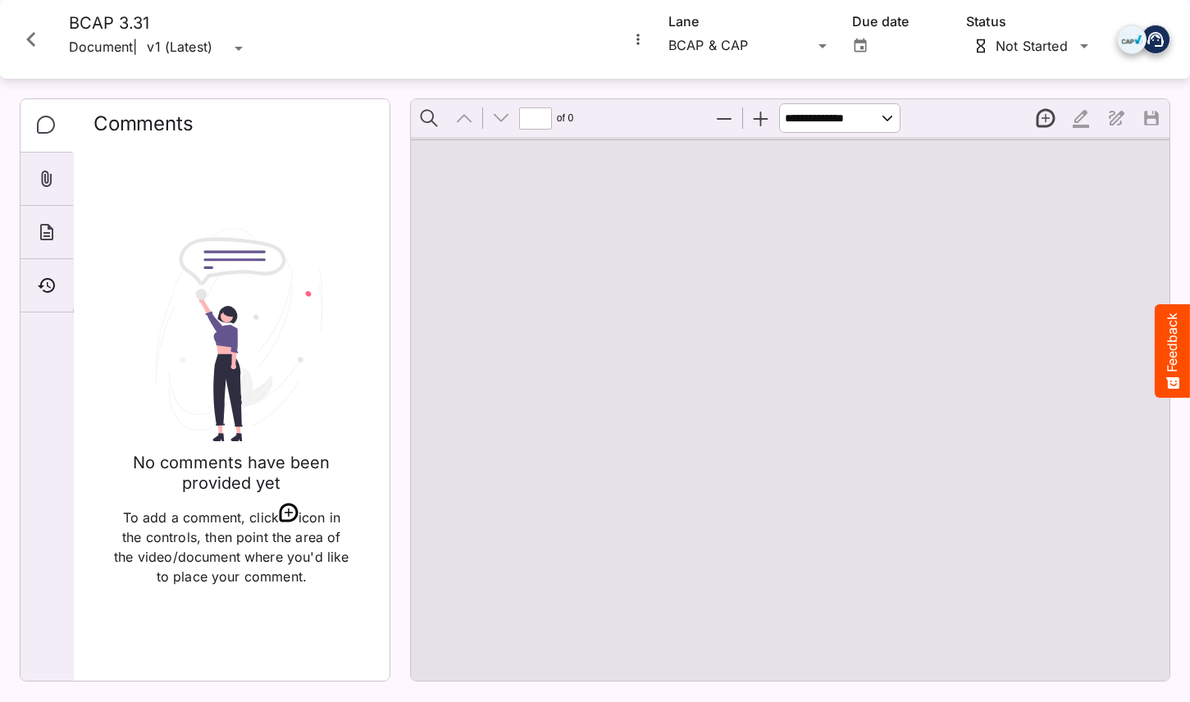
type input "*"
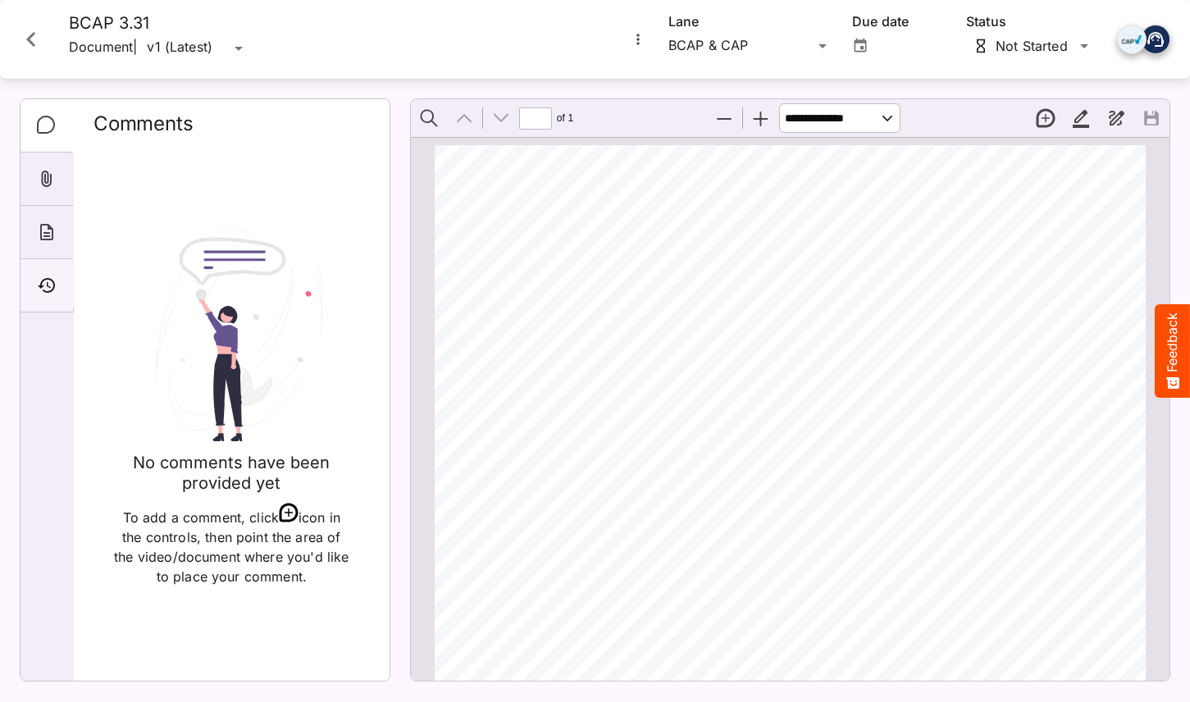
click at [66, 294] on div "Timeline" at bounding box center [46, 285] width 52 height 53
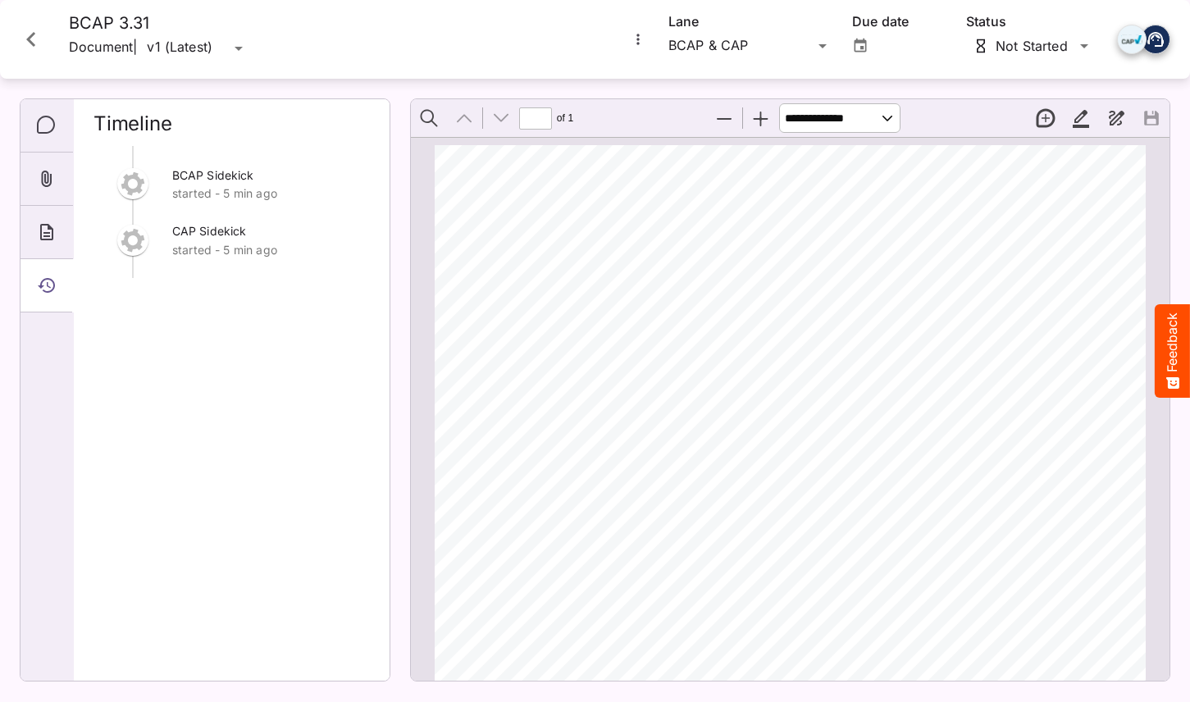
click at [280, 307] on div "BCAP Sidekick started - 5 min ago CAP Sidekick started - 5 min ago" at bounding box center [231, 407] width 276 height 522
click at [41, 42] on icon "Close card" at bounding box center [31, 40] width 30 height 30
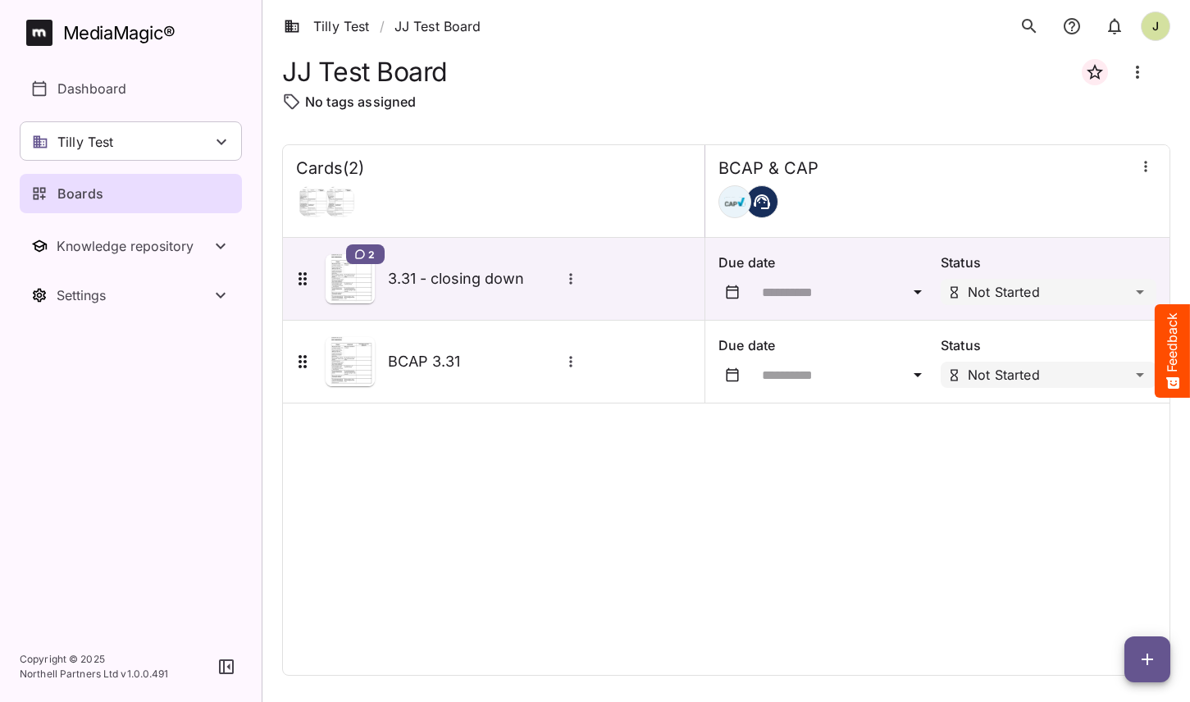
click at [427, 475] on div "Cards ( 2 ) BCAP & CAP 2 3.31 - closing down Due date Status Not Started BCAP 3…" at bounding box center [726, 409] width 888 height 531
drag, startPoint x: 413, startPoint y: 100, endPoint x: 312, endPoint y: 98, distance: 101.7
click at [312, 98] on p "No tags assigned" at bounding box center [360, 102] width 111 height 20
click at [466, 476] on div "Cards ( 2 ) BCAP & CAP 2 3.31 - closing down Due date Status Not Started BCAP 3…" at bounding box center [726, 409] width 888 height 531
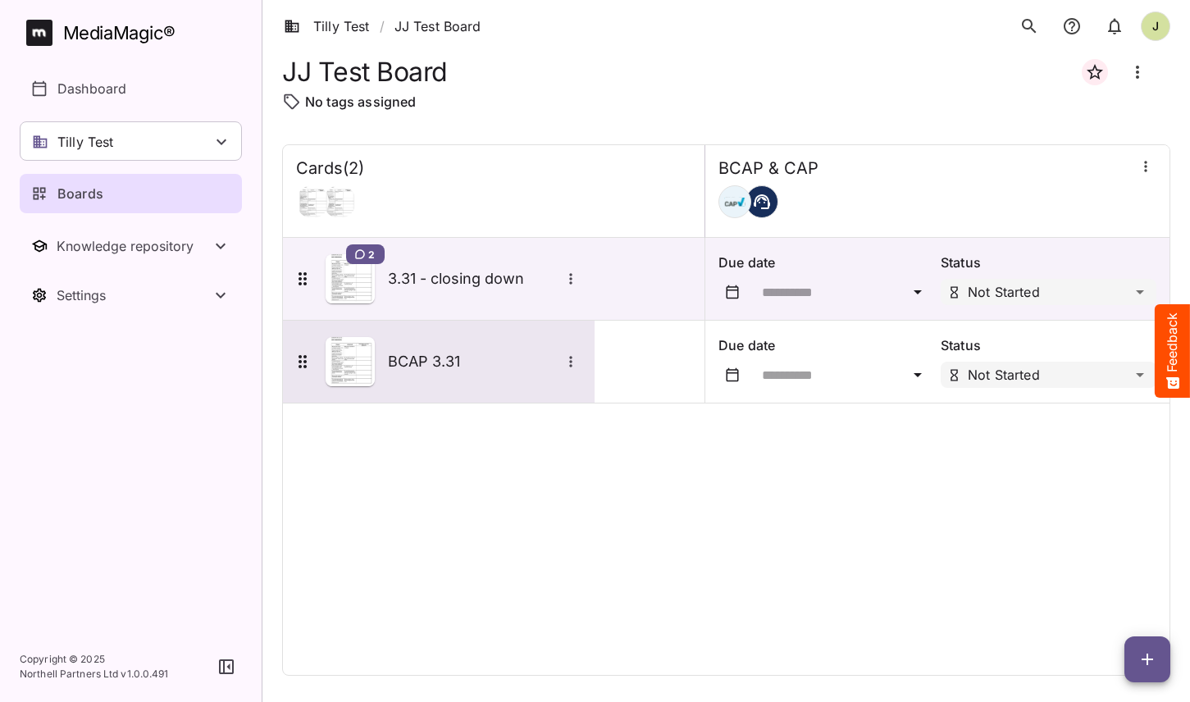
click at [461, 358] on h5 "BCAP 3.31" at bounding box center [474, 362] width 172 height 20
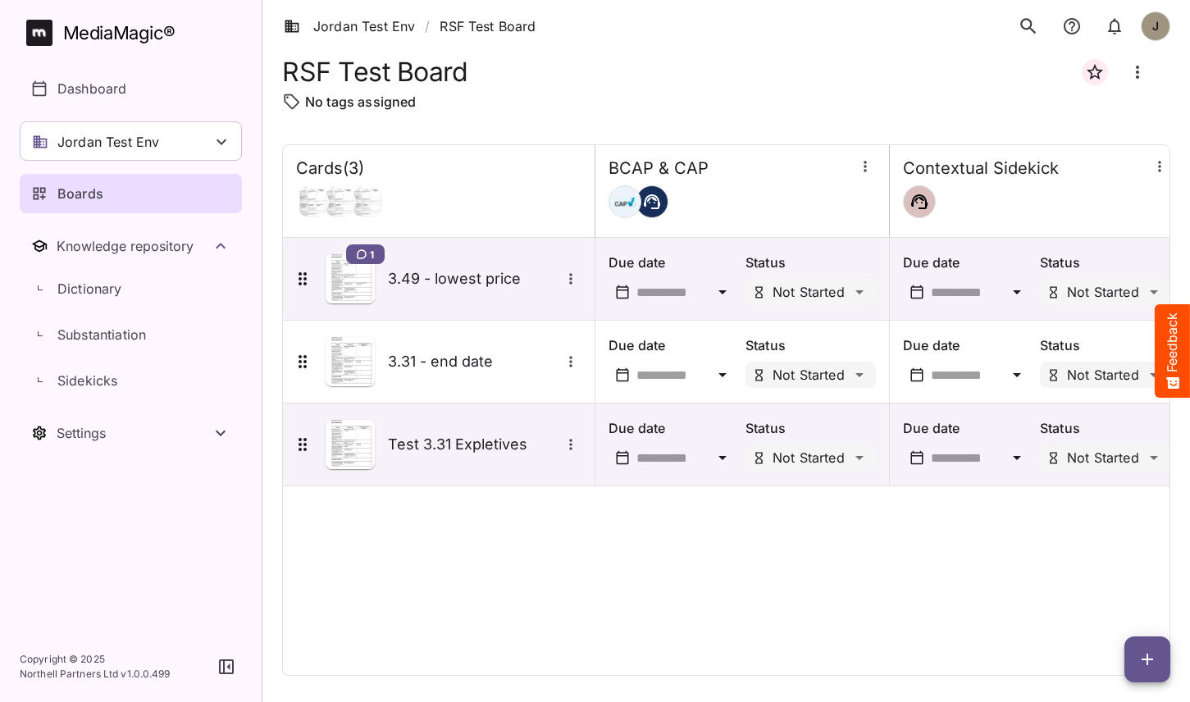
click at [511, 566] on div "Cards ( 3 ) BCAP & CAP Contextual Sidekick 1 3.49 - lowest price Due date Statu…" at bounding box center [726, 409] width 888 height 531
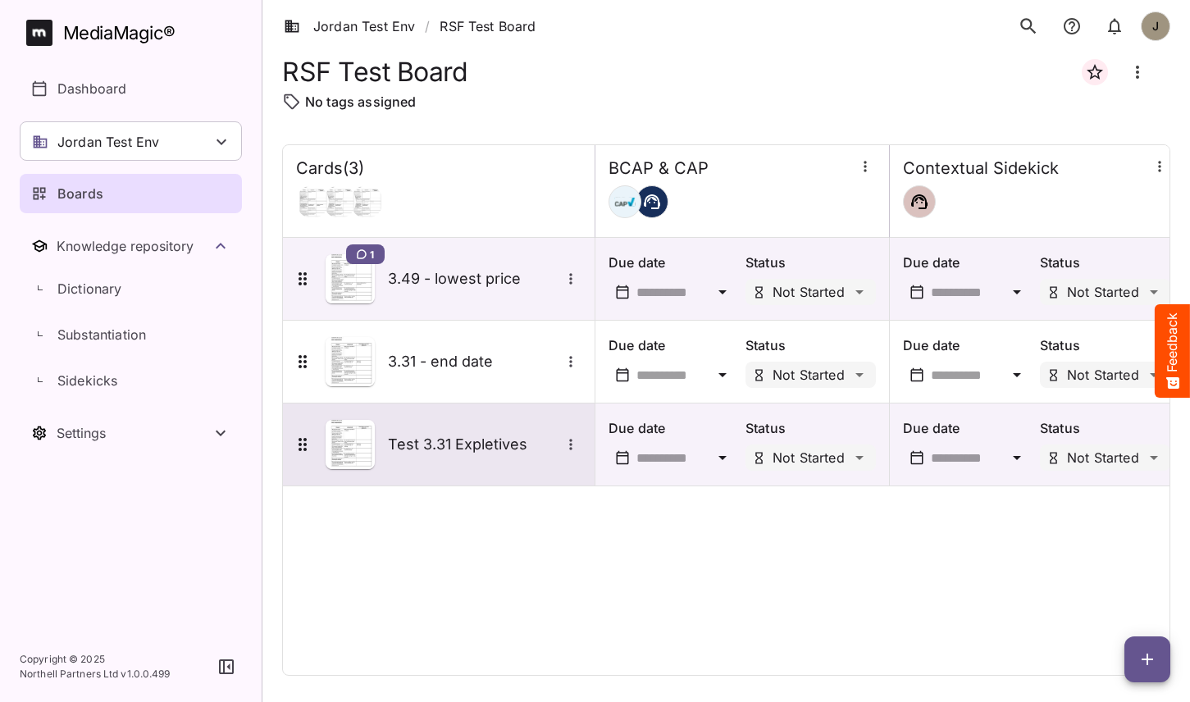
click at [413, 440] on h5 "Test 3.31 Expletives" at bounding box center [474, 445] width 172 height 20
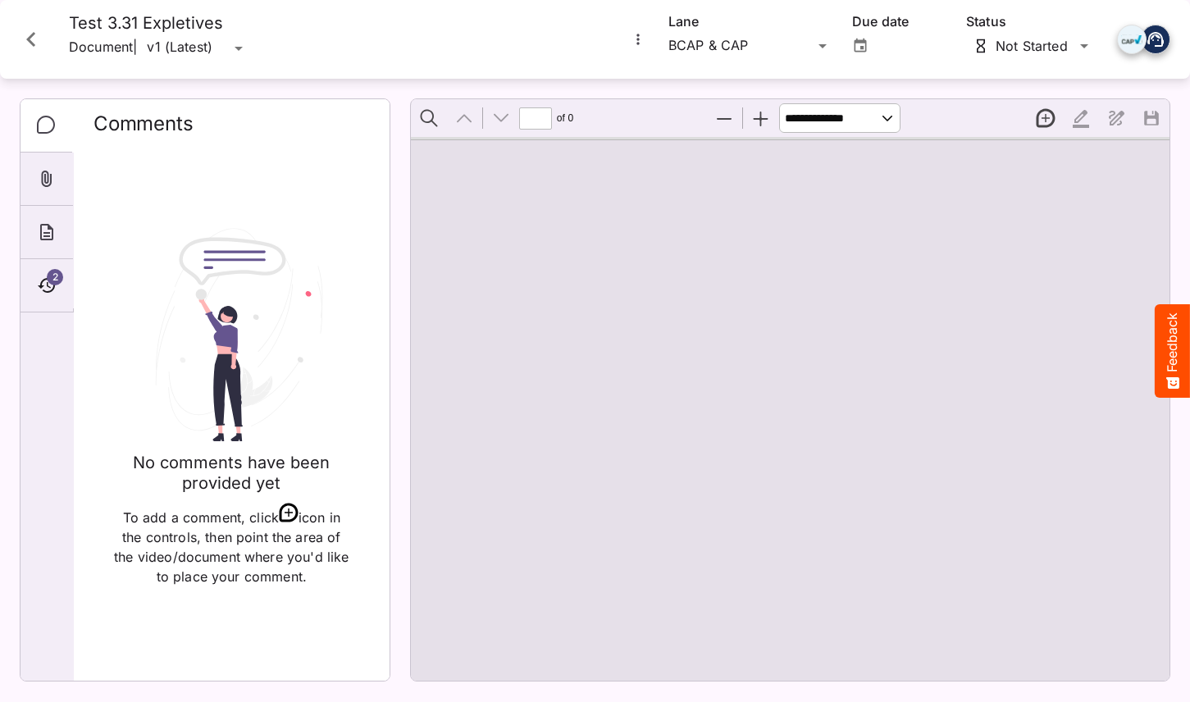
type input "*"
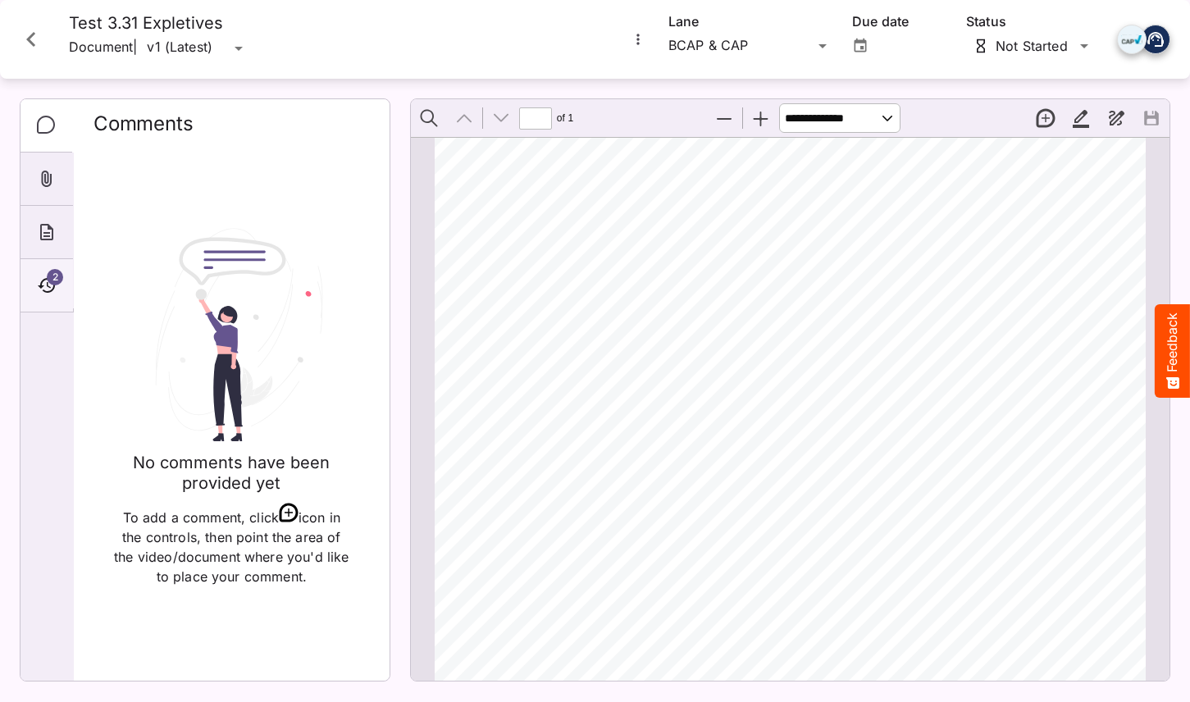
click at [66, 292] on div "2" at bounding box center [46, 285] width 52 height 53
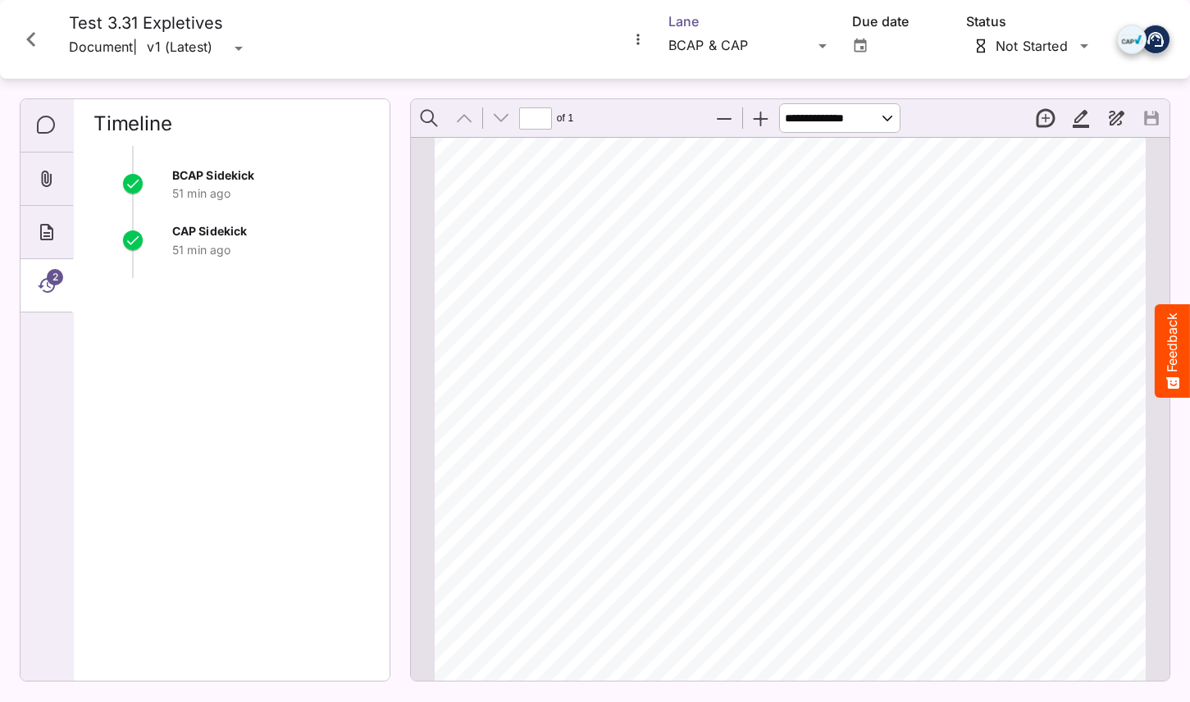
click at [792, 46] on div "Jordan Test Env / RSF Test Board J MediaMagic ® Dashboard Jordan Test Env BYOD …" at bounding box center [595, 347] width 1190 height 695
click at [47, 127] on icon "Comments" at bounding box center [47, 126] width 20 height 20
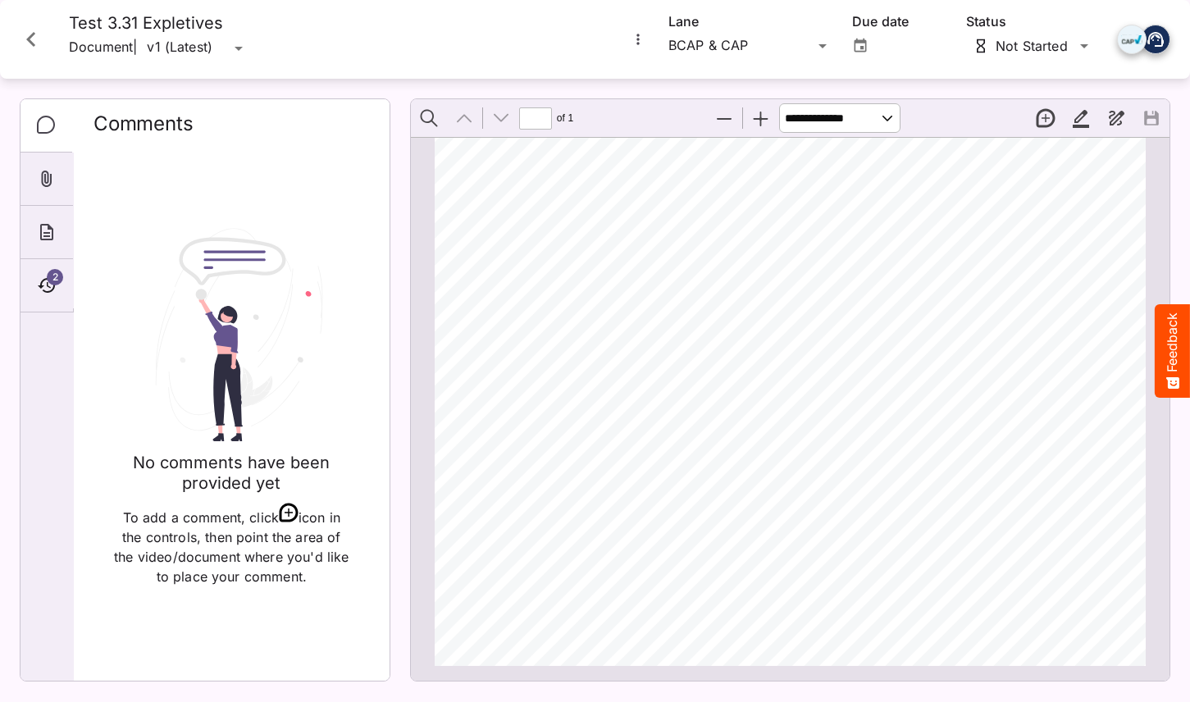
scroll to position [0, 0]
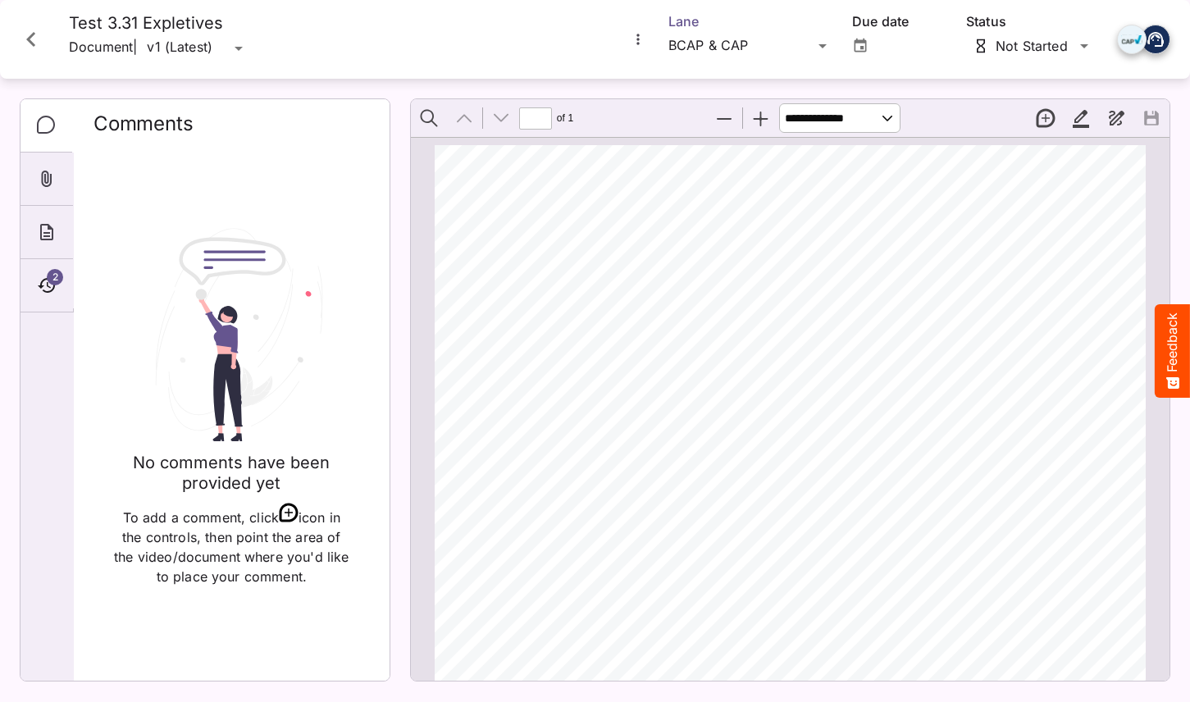
click at [779, 52] on div "Jordan Test Env / RSF Test Board J MediaMagic ® Dashboard Jordan Test Env BYOD …" at bounding box center [595, 347] width 1190 height 695
click at [777, 118] on p "Contextual Sidekick" at bounding box center [750, 118] width 138 height 20
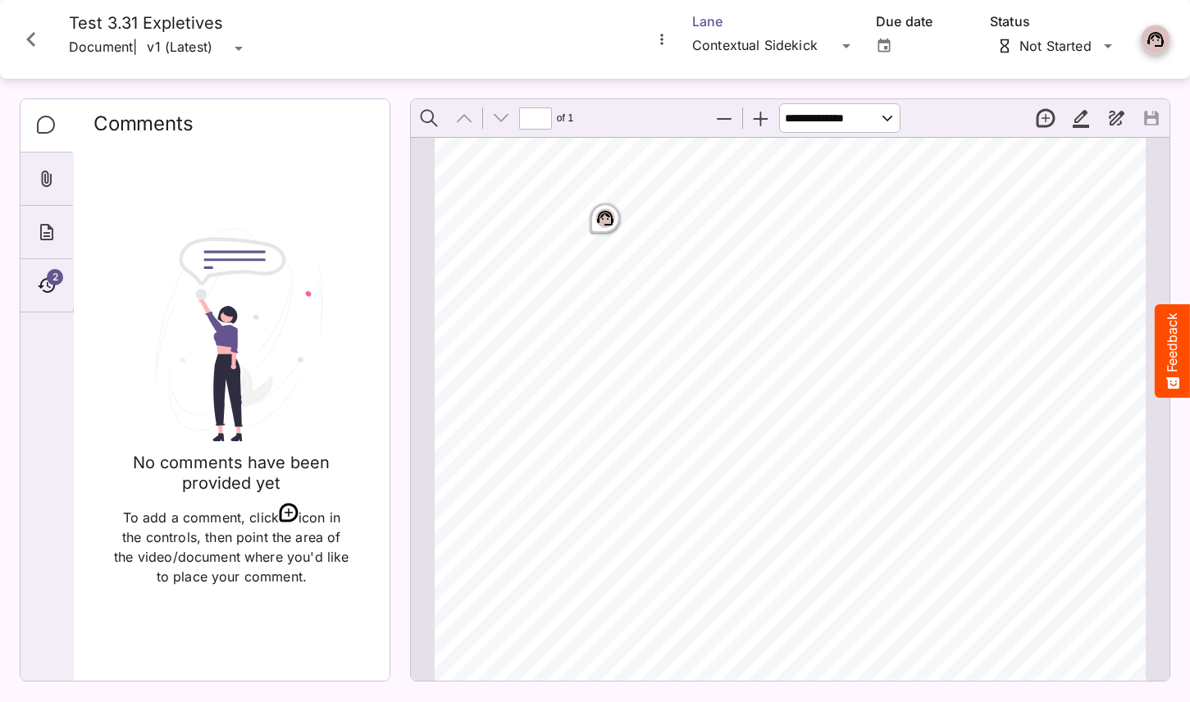
scroll to position [16, 0]
click at [591, 242] on div "Page ⁨1⁩" at bounding box center [605, 248] width 36 height 36
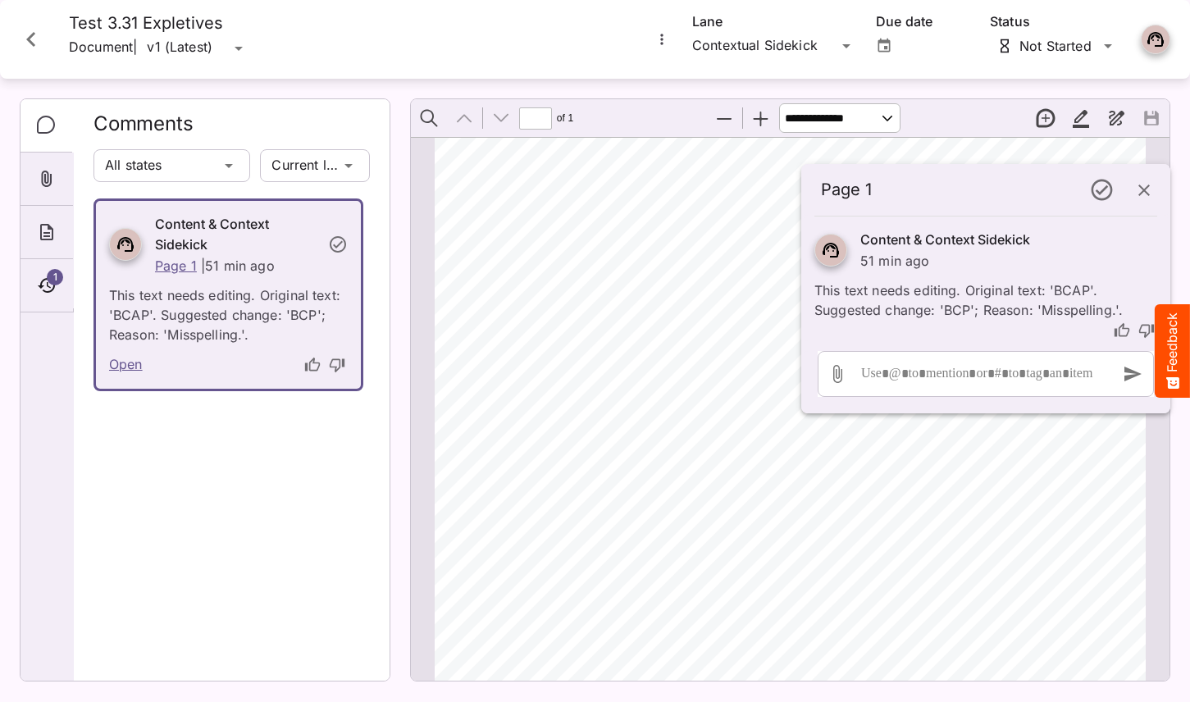
scroll to position [444, 0]
click at [24, 31] on icon "Close card" at bounding box center [31, 40] width 30 height 30
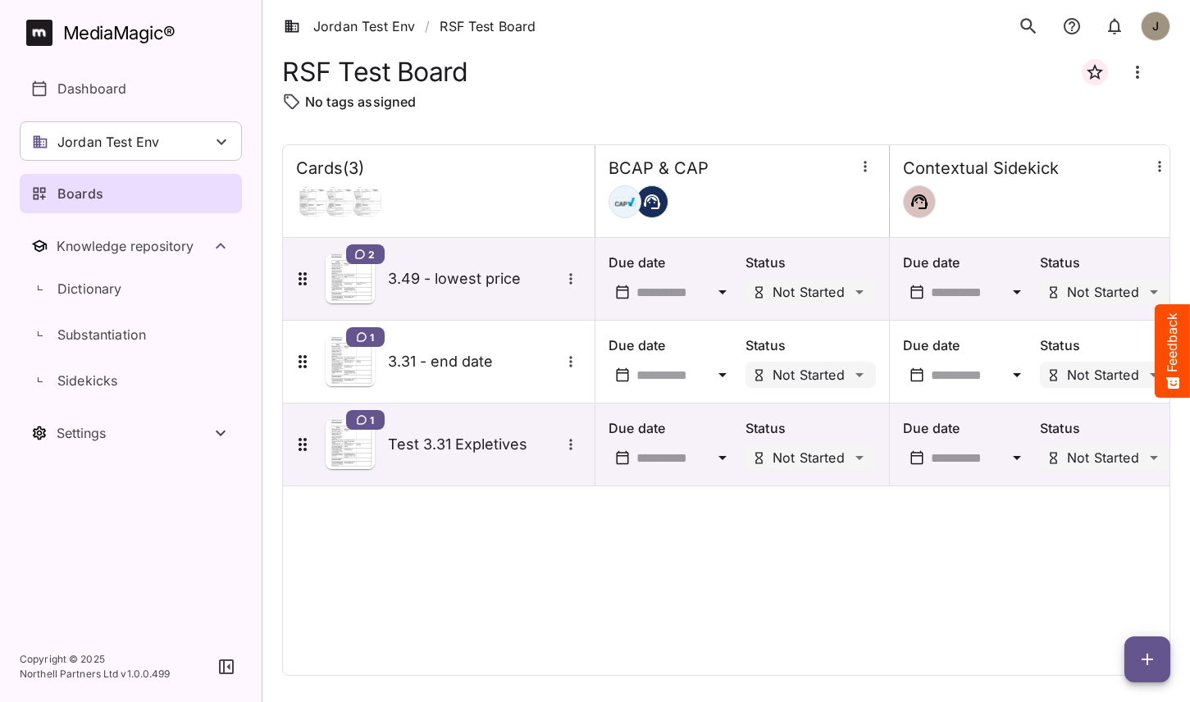
click at [594, 530] on div "Cards ( 3 ) BCAP & CAP Contextual Sidekick 2 3.49 - lowest price Due date Statu…" at bounding box center [726, 409] width 888 height 531
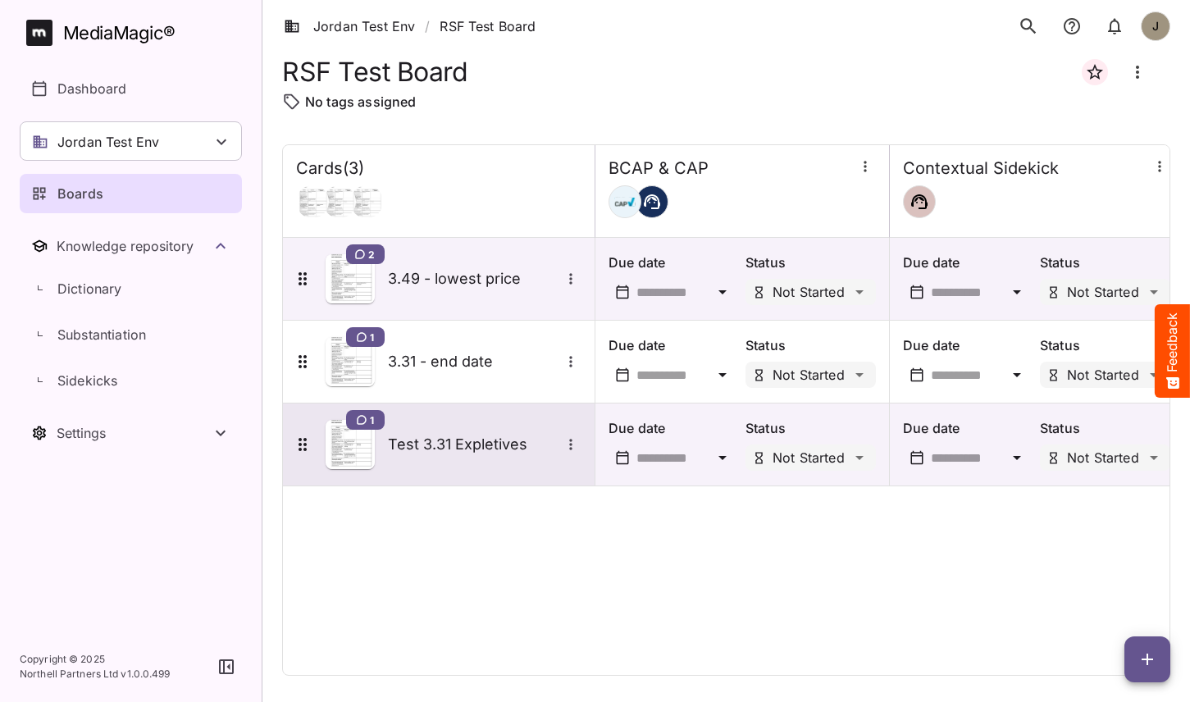
click at [500, 455] on div "1 Test 3.31 Expletives" at bounding box center [437, 444] width 289 height 49
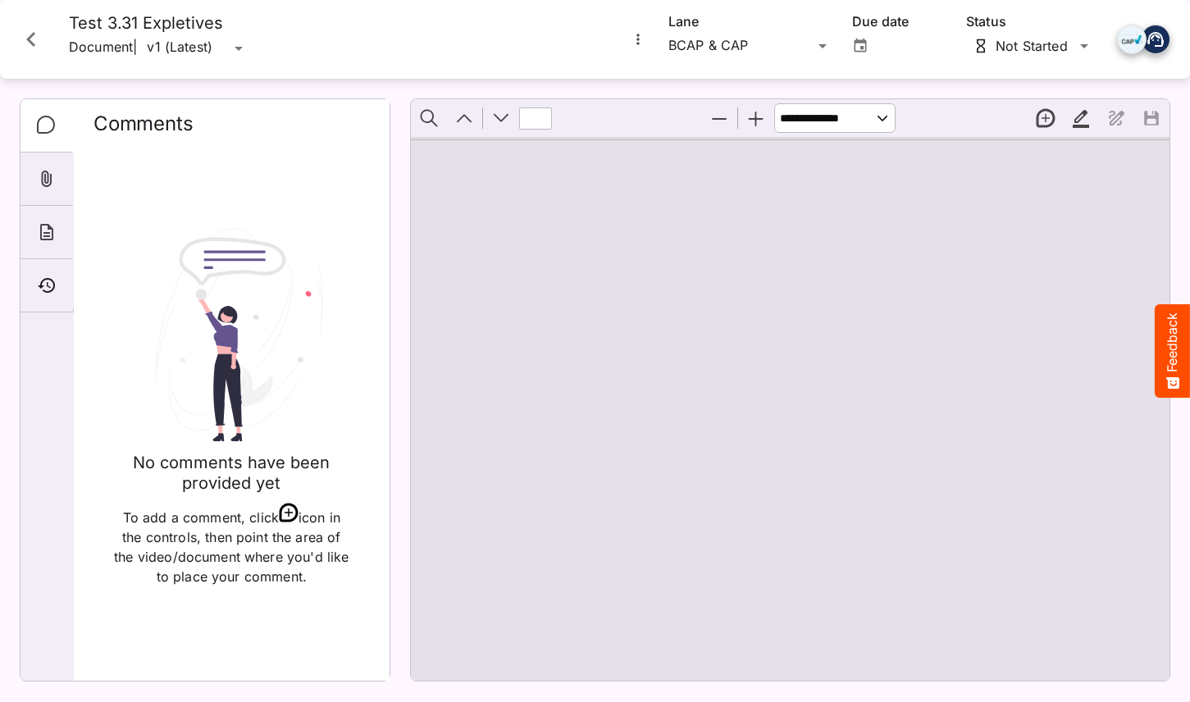
click at [635, 39] on icon "More options for Test 3.31 Expletives" at bounding box center [638, 39] width 16 height 16
click at [341, 235] on div at bounding box center [595, 351] width 1190 height 702
click at [50, 294] on icon "Timeline" at bounding box center [47, 286] width 20 height 20
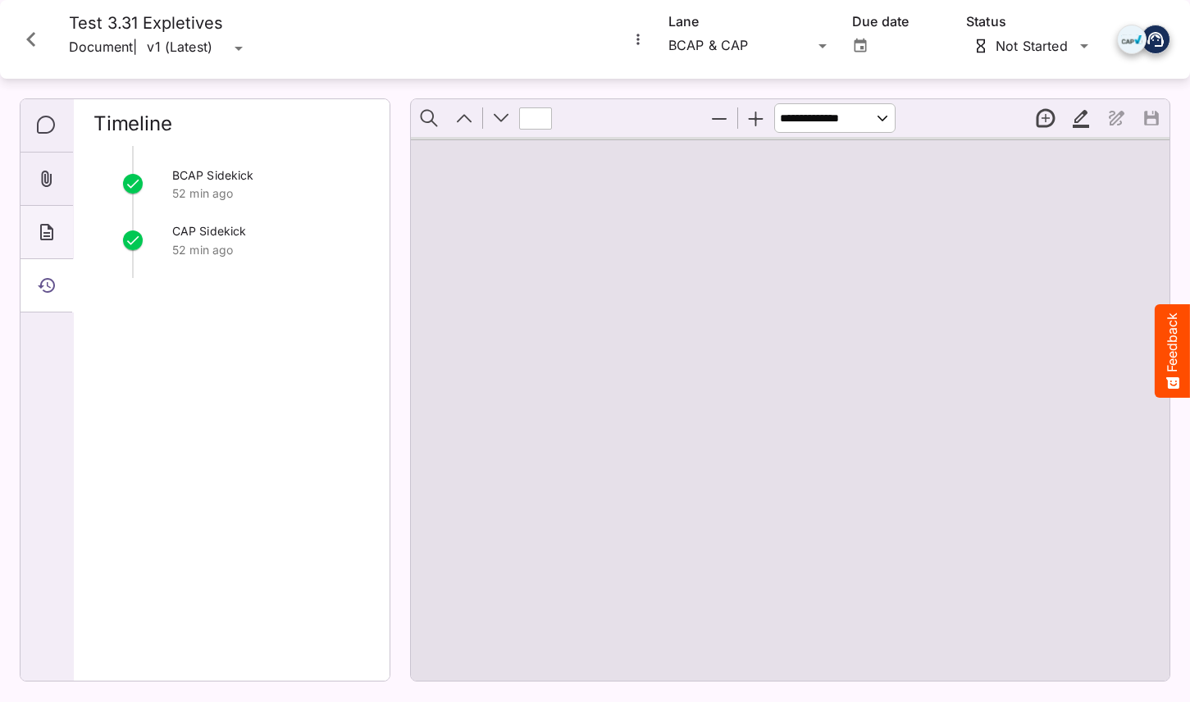
click at [40, 232] on icon "About" at bounding box center [46, 232] width 13 height 16
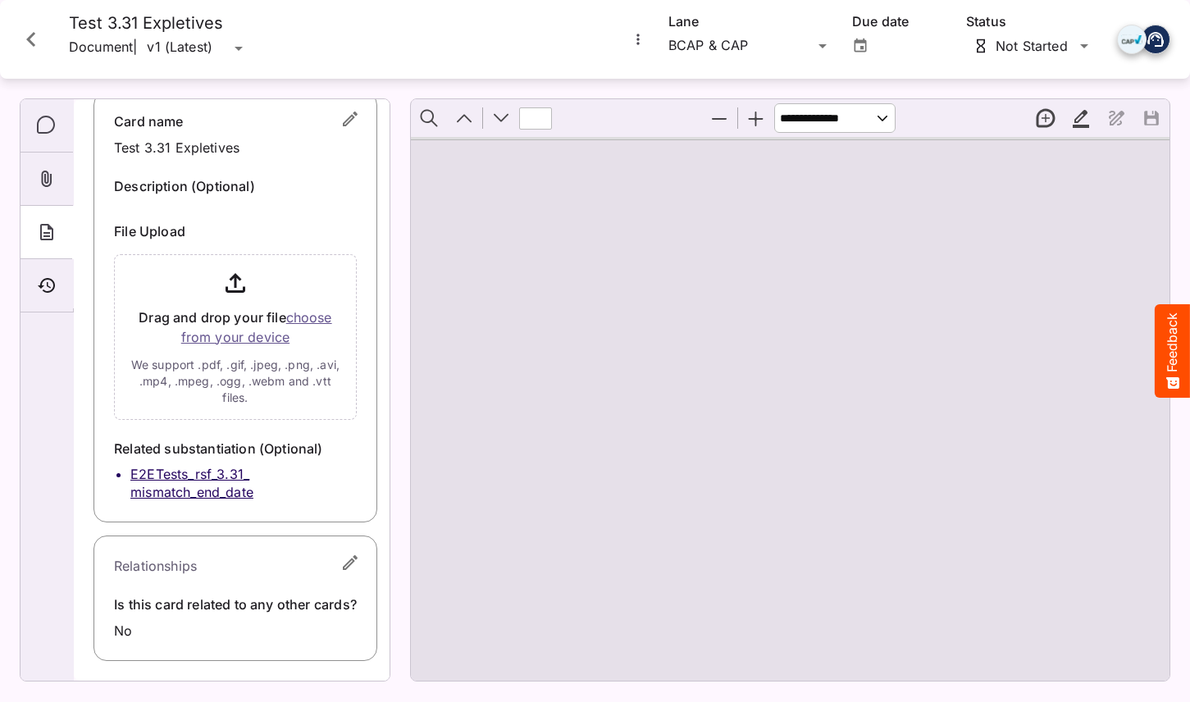
scroll to position [57, 0]
click at [38, 35] on icon "Close card" at bounding box center [31, 40] width 30 height 30
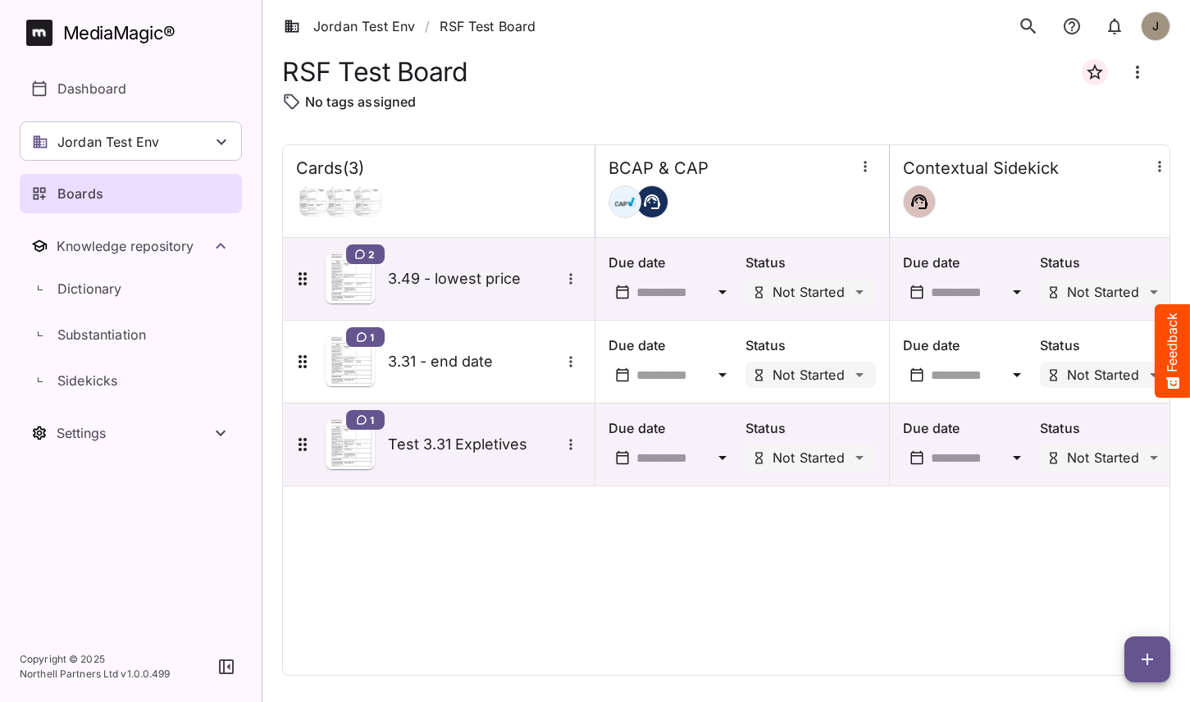
click at [635, 543] on div "Cards ( 3 ) BCAP & CAP Contextual Sidekick 2 3.49 - lowest price Due date Statu…" at bounding box center [726, 409] width 888 height 531
click at [425, 604] on div "Cards ( 3 ) BCAP & CAP Contextual Sidekick 2 3.49 - lowest price Due date Statu…" at bounding box center [726, 409] width 888 height 531
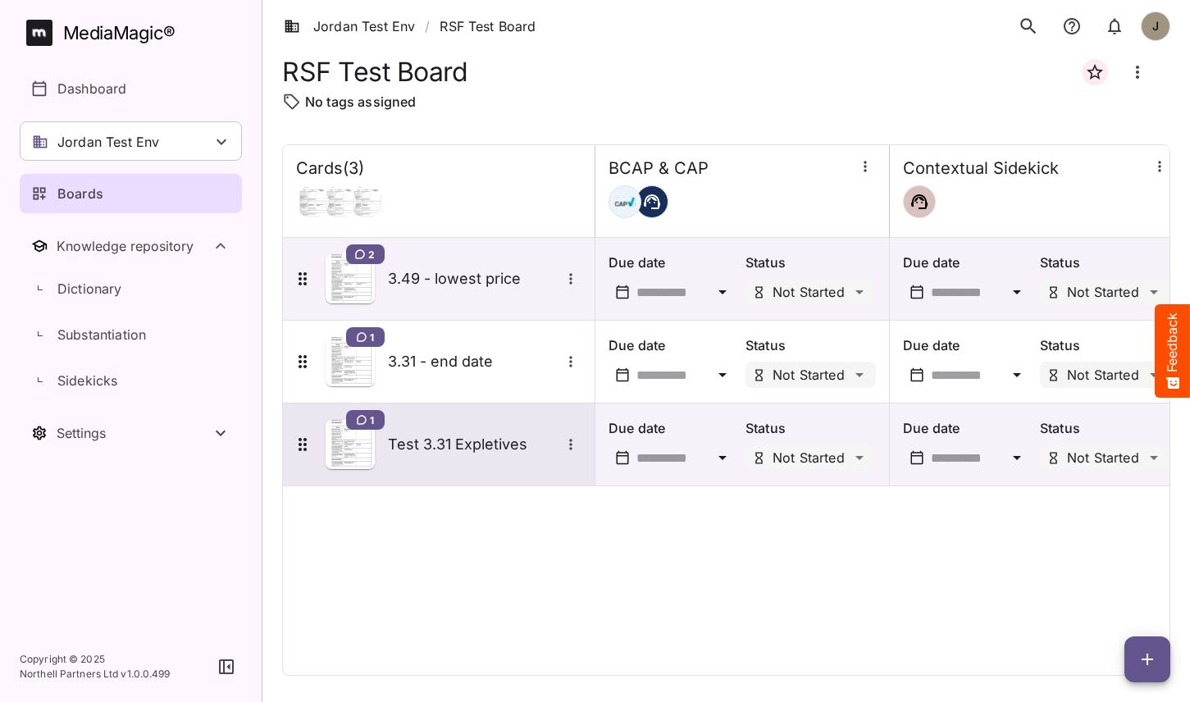
click at [445, 437] on h5 "Test 3.31 Expletives" at bounding box center [474, 445] width 172 height 20
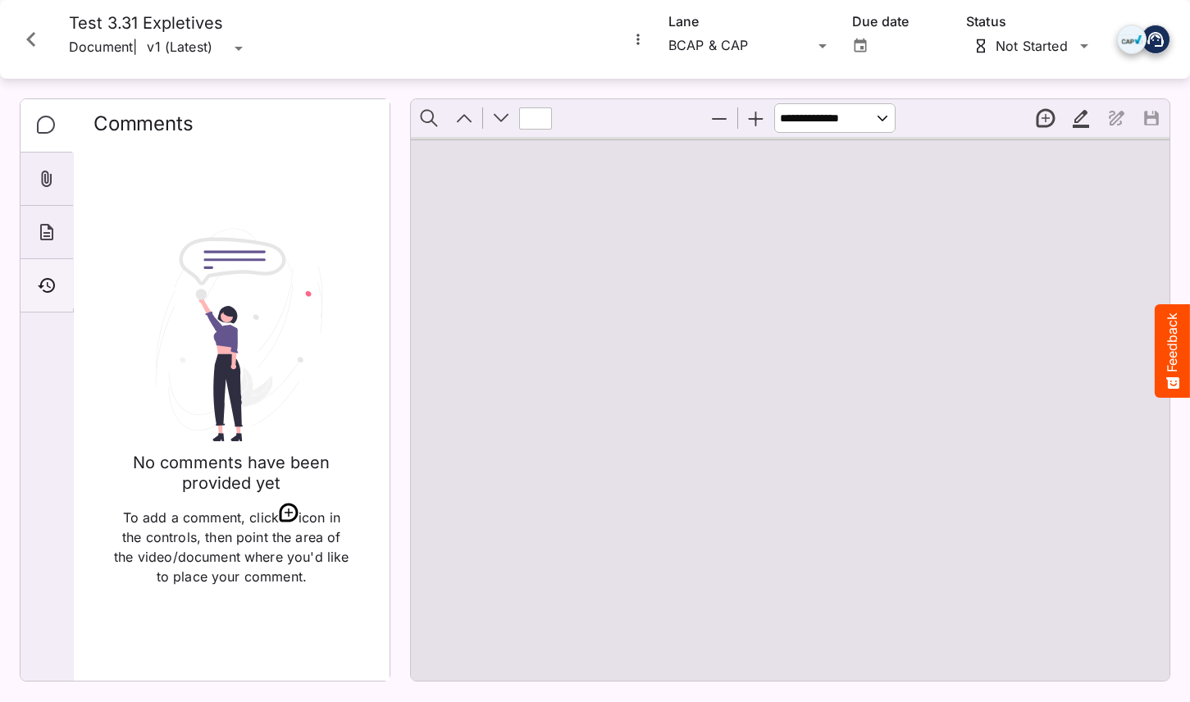
click at [56, 283] on icon "Timeline" at bounding box center [47, 286] width 20 height 20
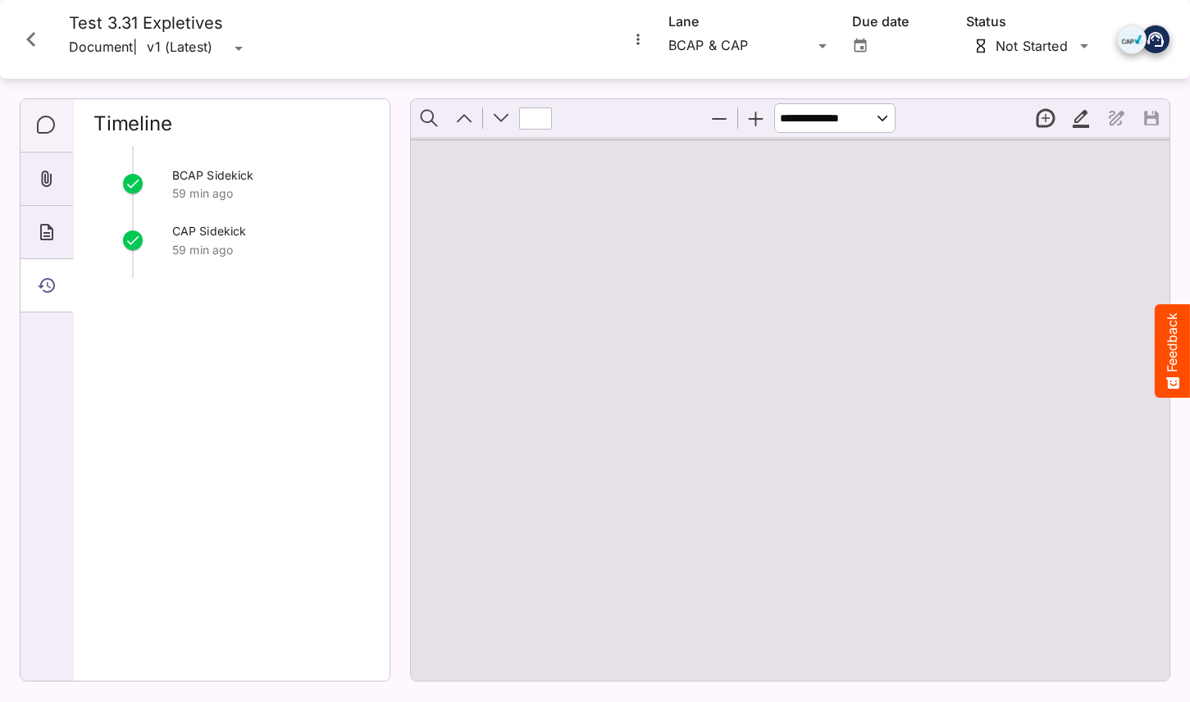
click at [44, 128] on icon "Comments" at bounding box center [47, 126] width 20 height 20
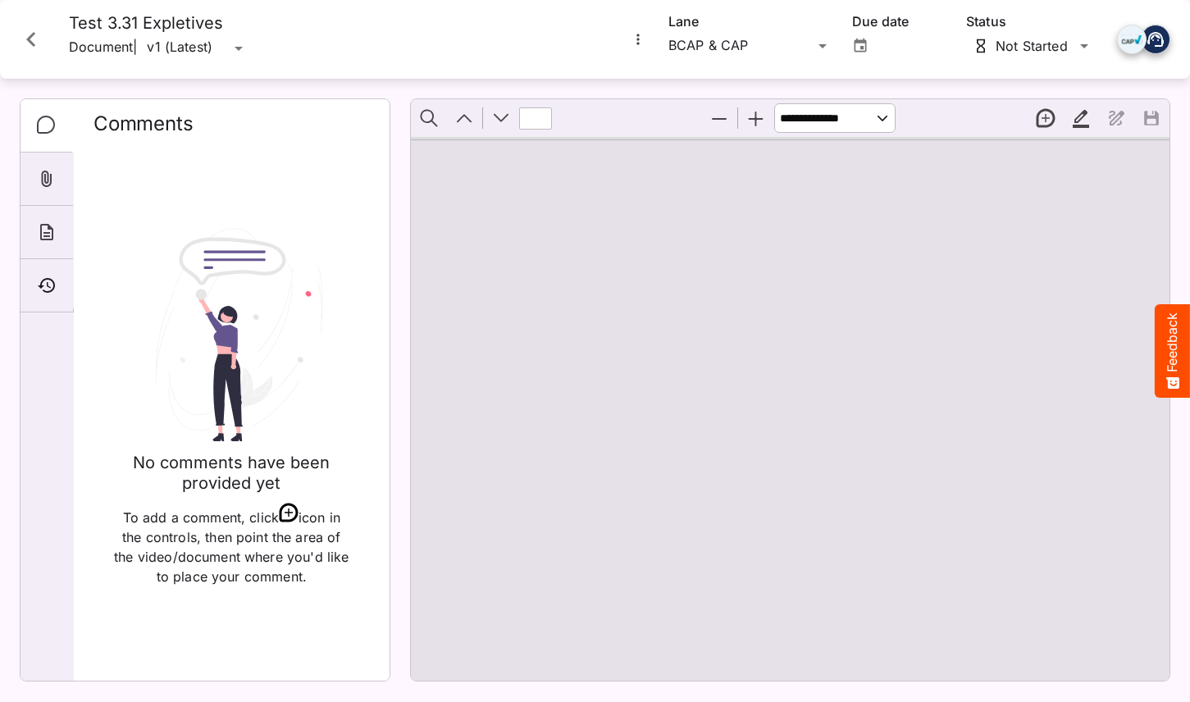
click at [47, 123] on icon "Comments" at bounding box center [47, 126] width 20 height 20
click at [640, 46] on icon "More options for Test 3.31 Expletives" at bounding box center [638, 39] width 16 height 16
click at [313, 171] on div at bounding box center [595, 351] width 1190 height 702
click at [30, 37] on icon "Close card" at bounding box center [30, 39] width 9 height 15
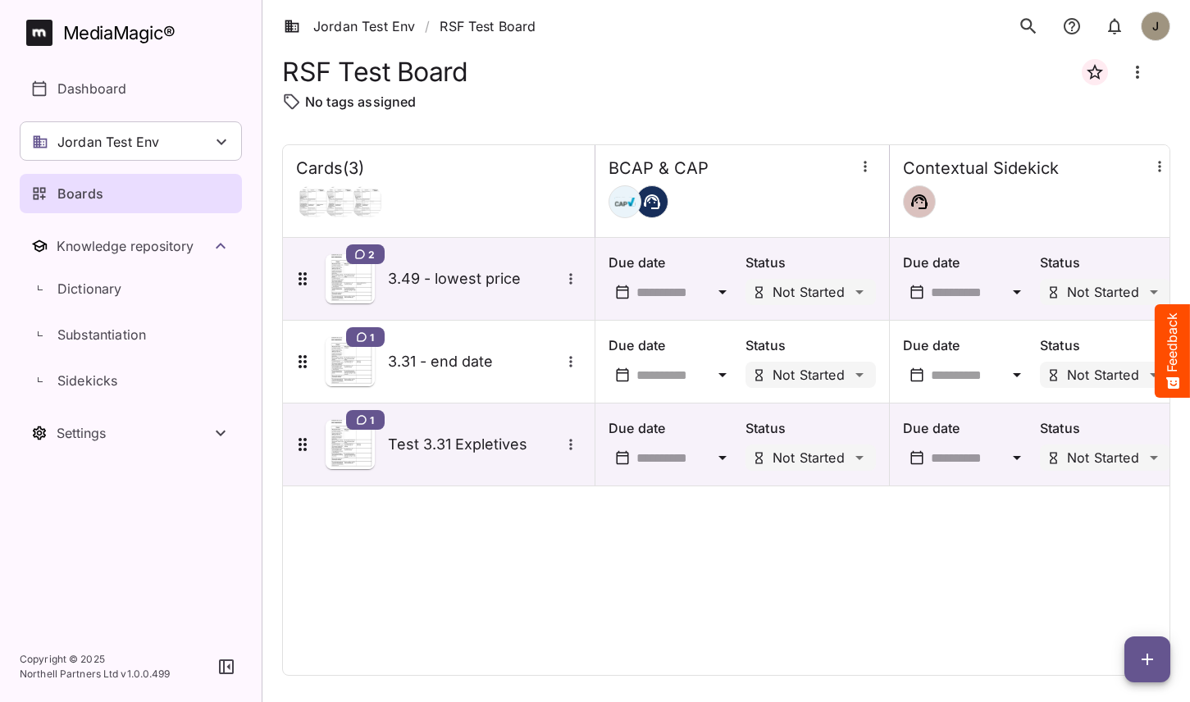
click at [648, 569] on div "Cards ( 3 ) BCAP & CAP Contextual Sidekick 2 3.49 - lowest price Due date Statu…" at bounding box center [726, 409] width 888 height 531
click at [584, 75] on div "RSF Test Board" at bounding box center [726, 71] width 888 height 39
click at [376, 17] on link "Jordan Test Env" at bounding box center [349, 26] width 131 height 20
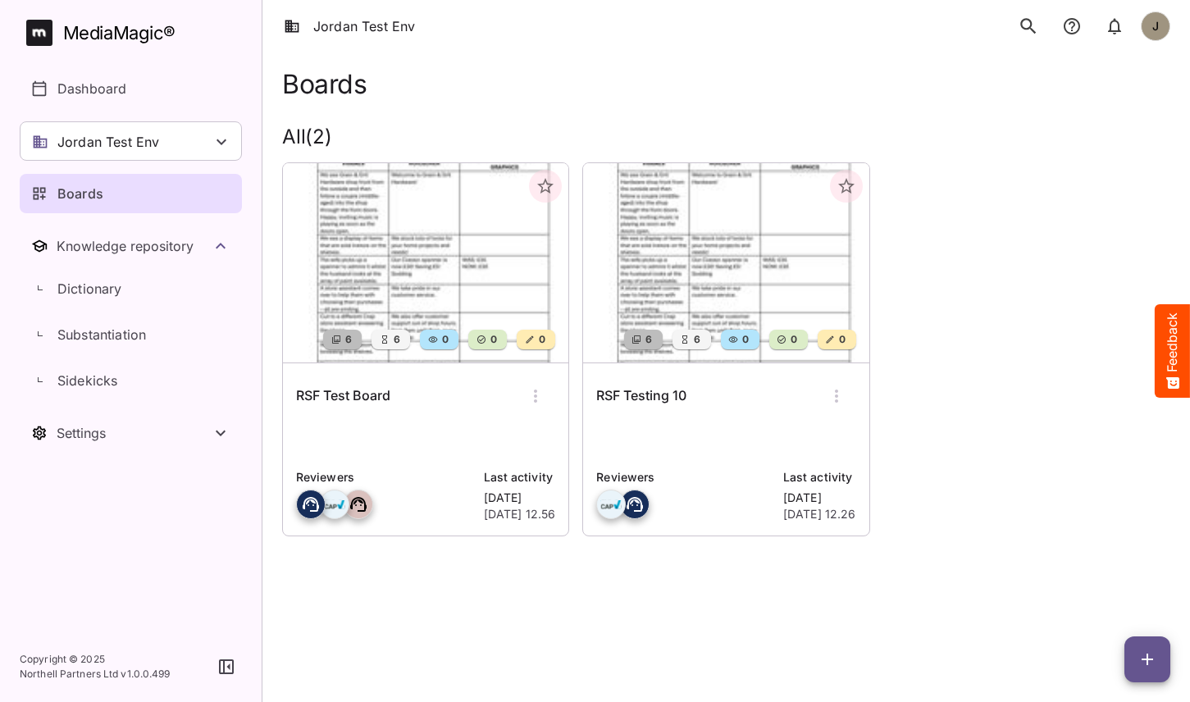
click at [116, 199] on div "Boards" at bounding box center [131, 194] width 201 height 20
click at [180, 150] on div "Jordan Test Env" at bounding box center [131, 140] width 222 height 39
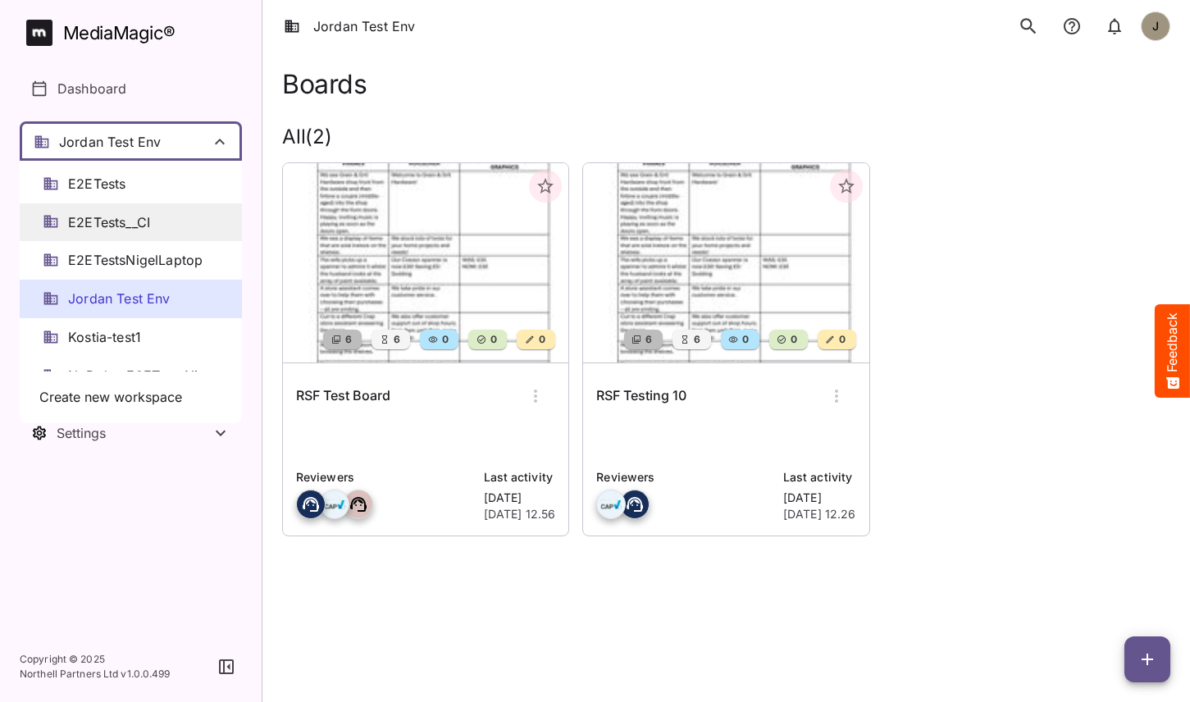
scroll to position [110, 0]
click at [141, 302] on span "Jordan Test Env" at bounding box center [119, 300] width 102 height 19
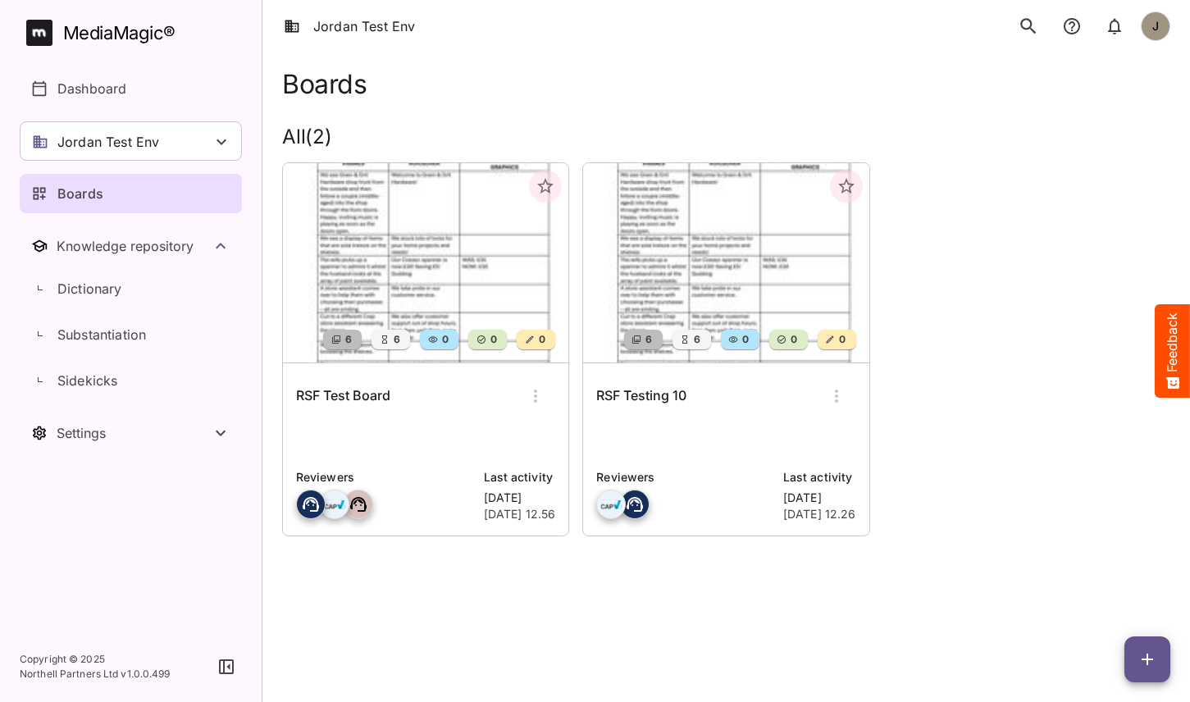
click at [644, 421] on div "RSF Testing 10 Reviewers Last activity Friday 10th Oct 2025, 12.26" at bounding box center [725, 449] width 285 height 172
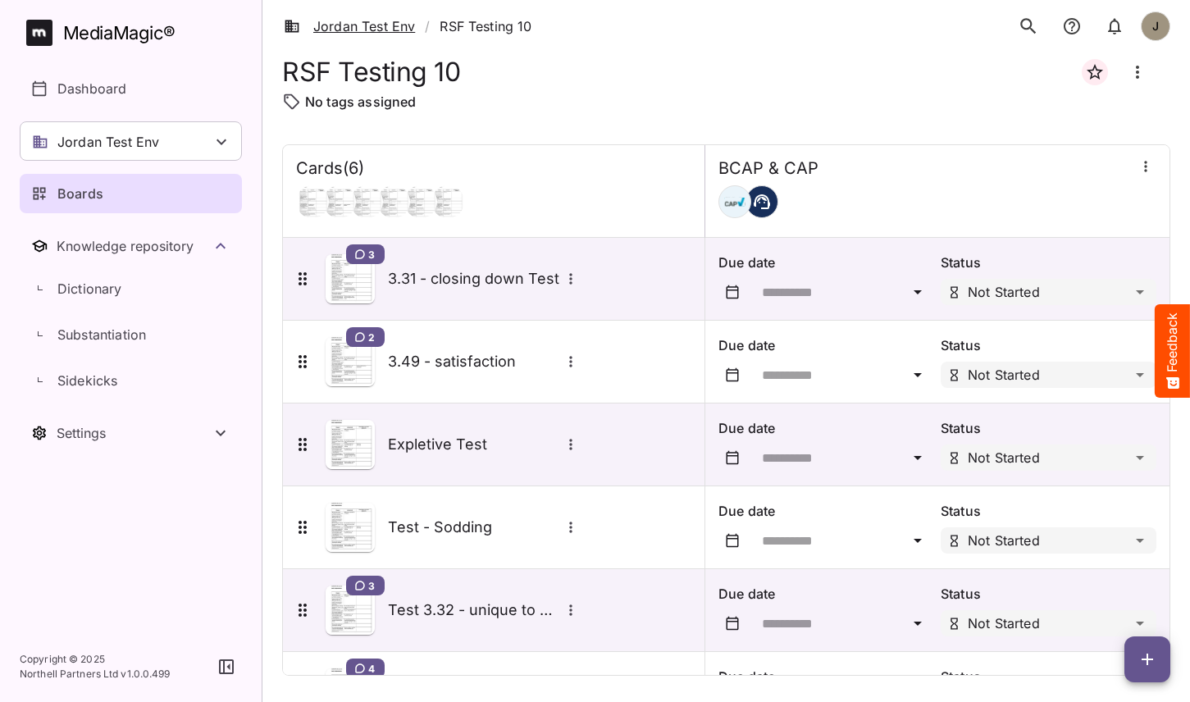
click at [354, 27] on link "Jordan Test Env" at bounding box center [349, 26] width 131 height 20
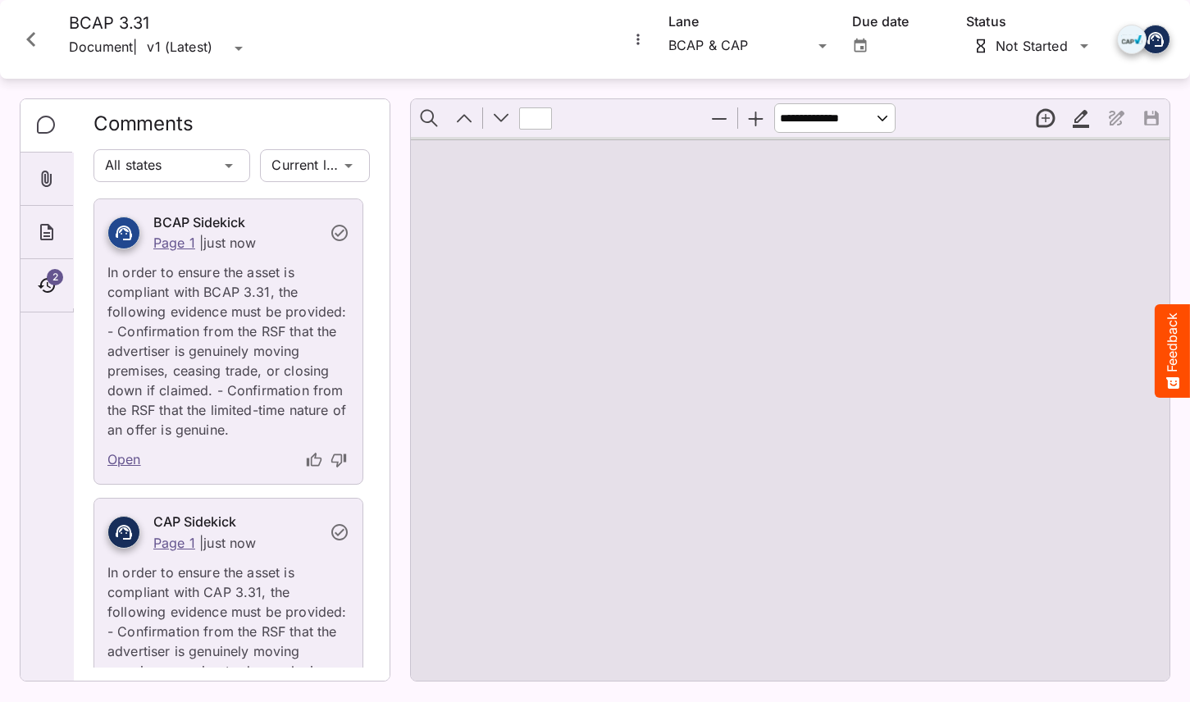
click at [133, 455] on link "Open" at bounding box center [124, 459] width 34 height 21
